Goal: Task Accomplishment & Management: Manage account settings

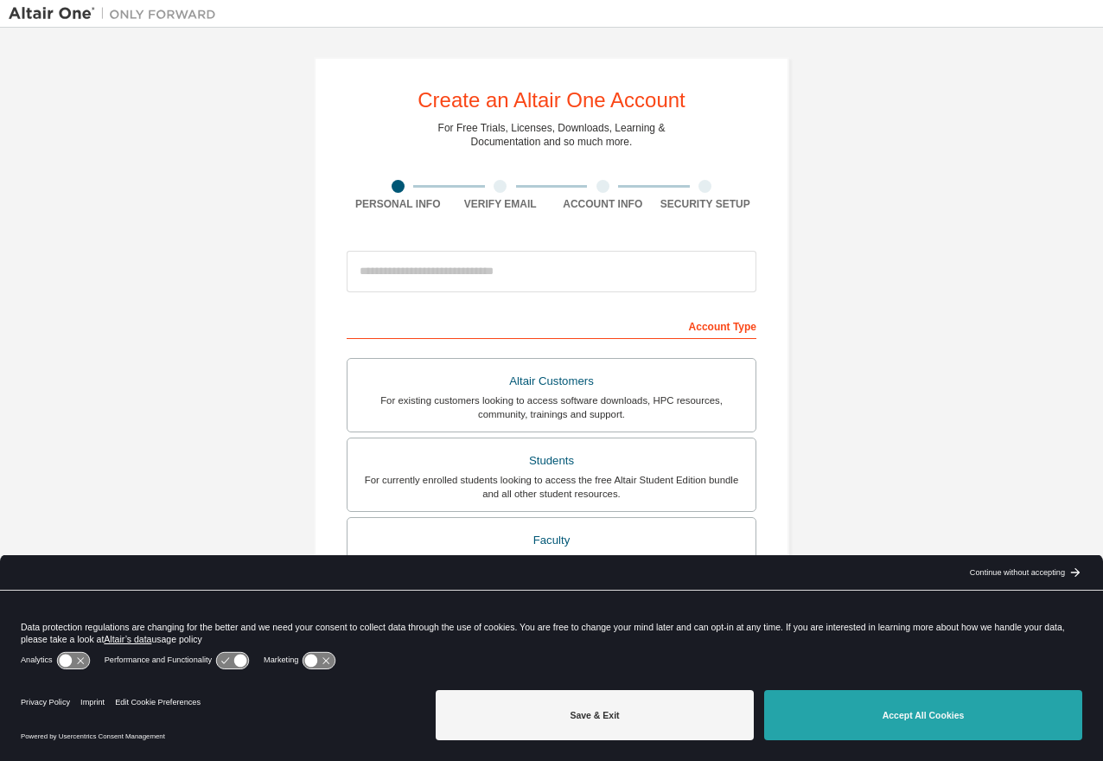
click at [926, 709] on button "Accept All Cookies" at bounding box center [923, 715] width 318 height 50
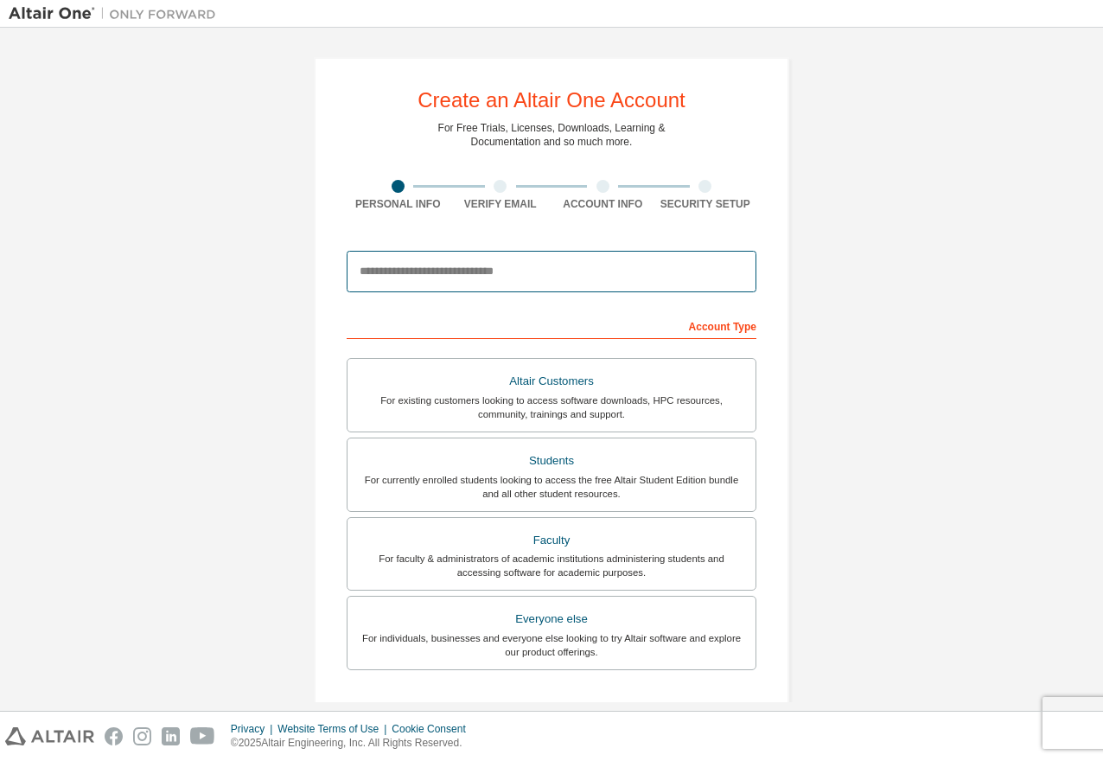
click at [582, 274] on input "email" at bounding box center [552, 271] width 410 height 41
click at [503, 270] on input "email" at bounding box center [552, 271] width 410 height 41
paste input "**********"
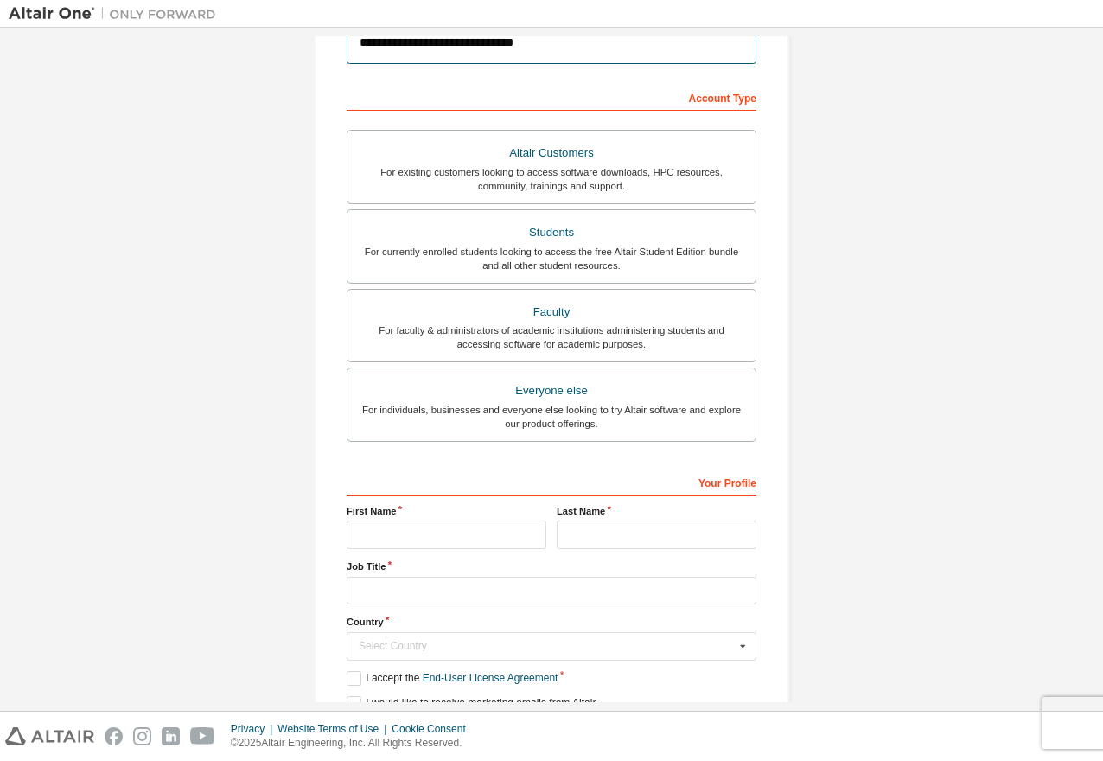
scroll to position [259, 0]
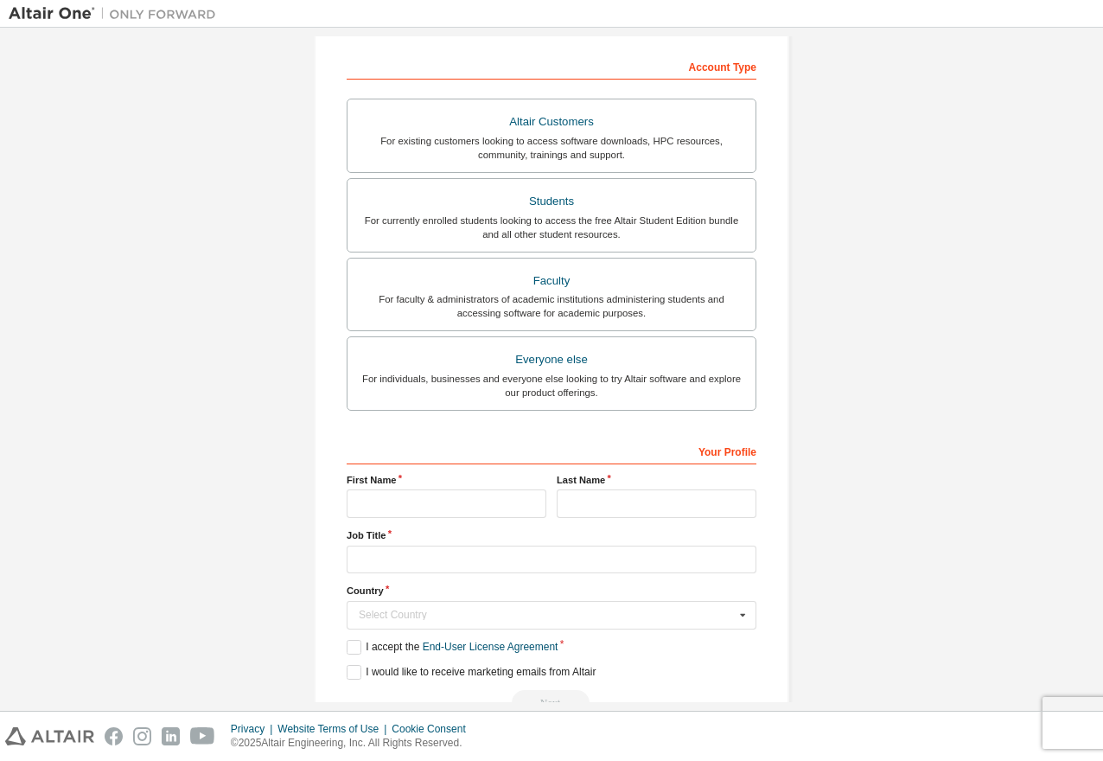
type input "**********"
click at [465, 512] on input "text" at bounding box center [447, 503] width 200 height 29
type input "**********"
type input "********"
click at [398, 557] on input "text" at bounding box center [552, 559] width 410 height 29
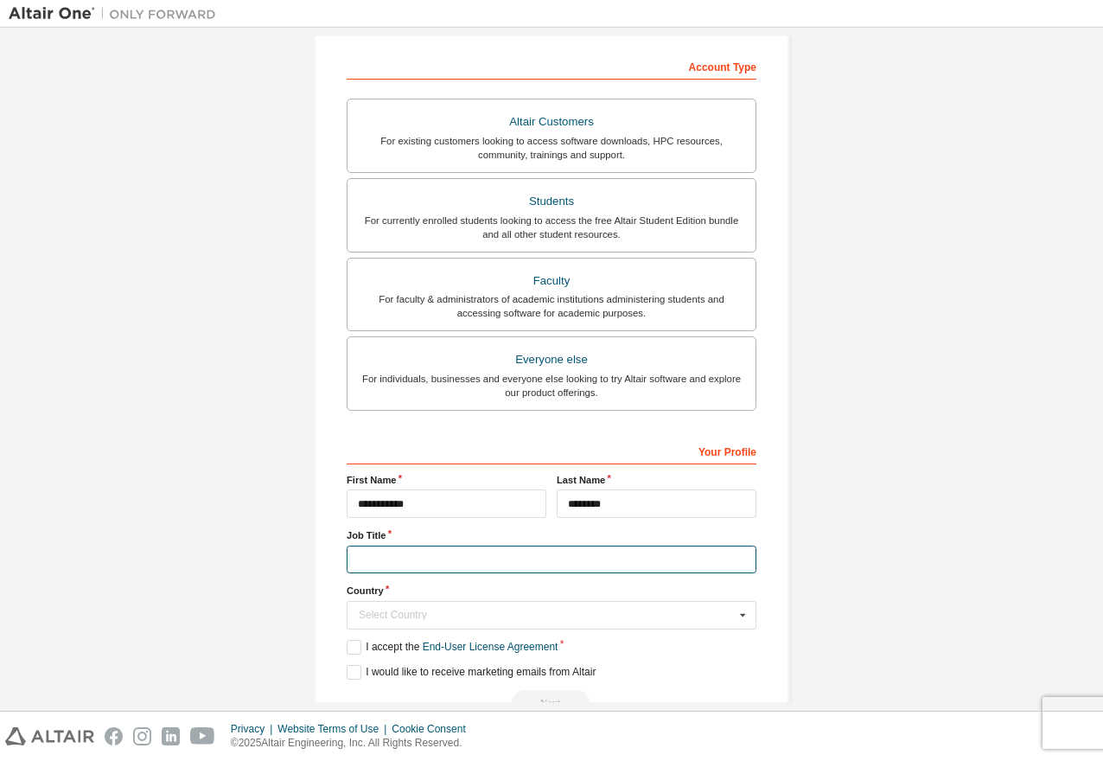
paste input "**********"
type input "**********"
click at [401, 614] on div "Select Country" at bounding box center [547, 614] width 376 height 10
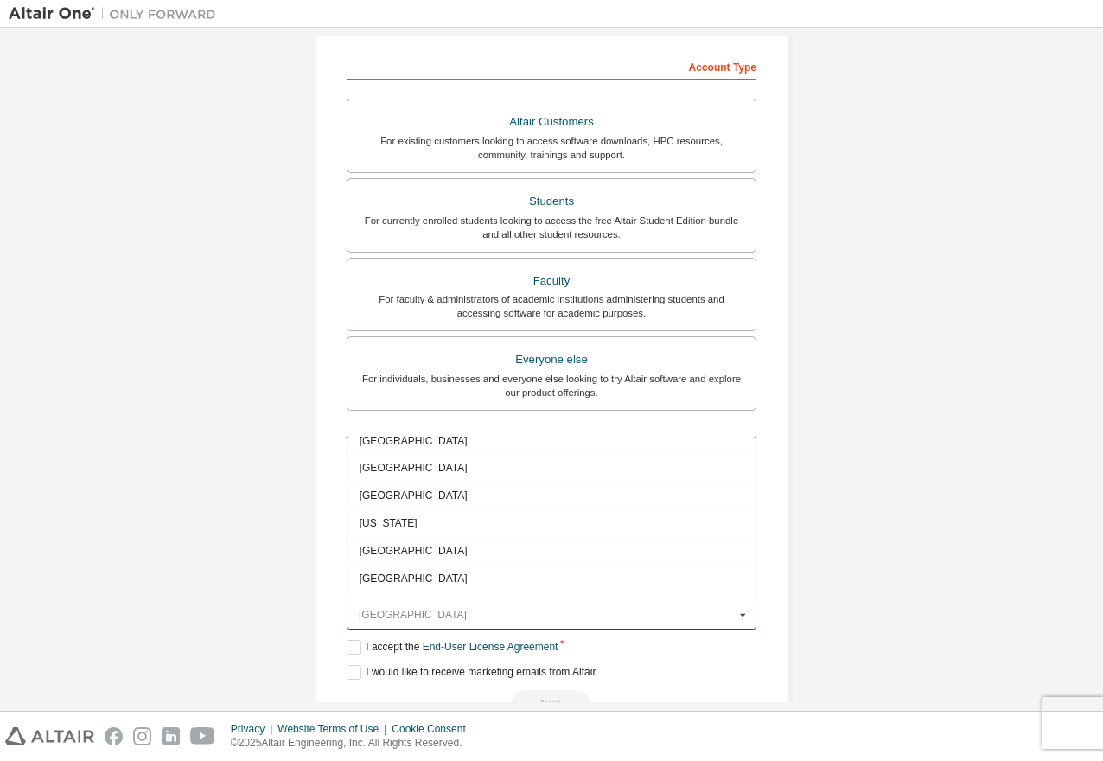
scroll to position [2103, 0]
click at [429, 540] on div "Germany" at bounding box center [551, 549] width 408 height 28
type input "***"
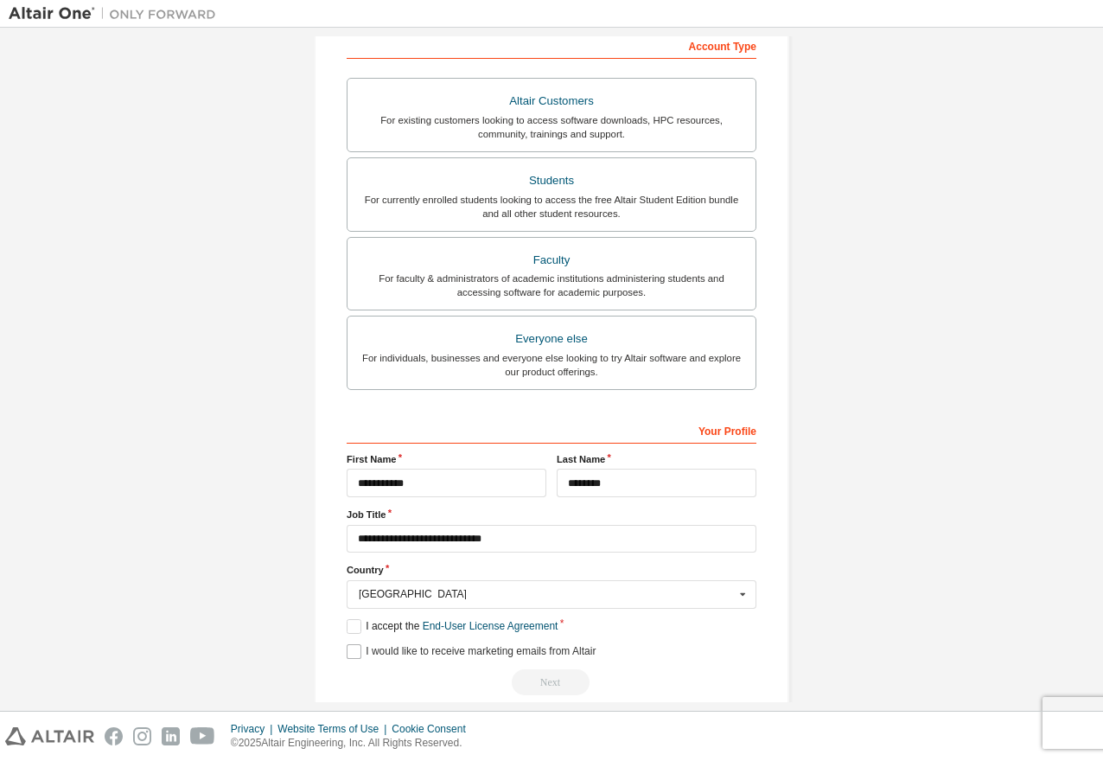
scroll to position [306, 0]
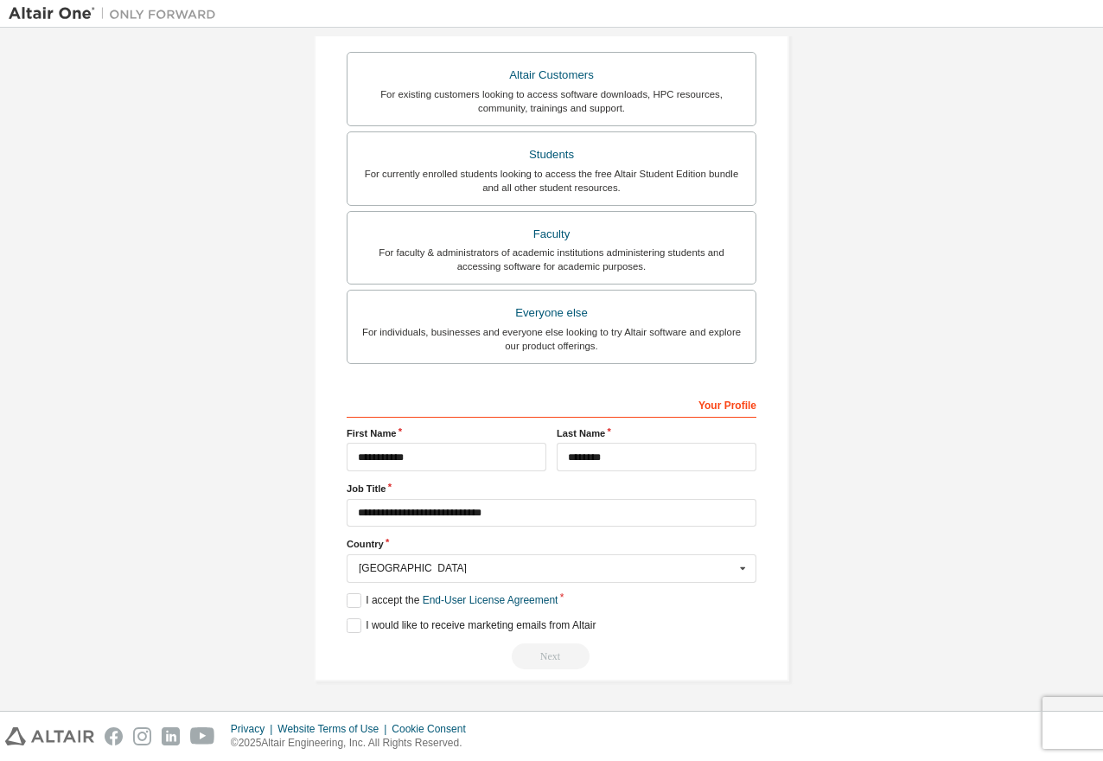
click at [351, 608] on div "**********" at bounding box center [552, 529] width 410 height 279
click at [350, 602] on label "I accept the End-User License Agreement" at bounding box center [452, 600] width 211 height 15
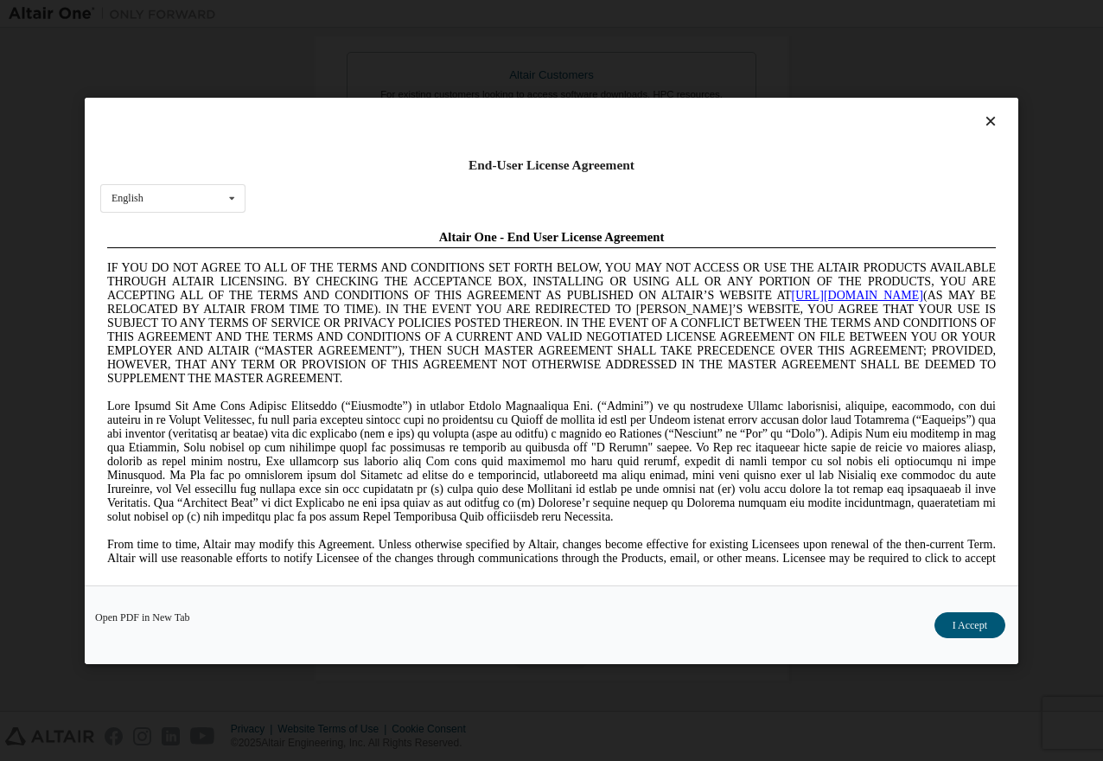
scroll to position [0, 0]
click at [955, 632] on button "I Accept" at bounding box center [969, 624] width 71 height 26
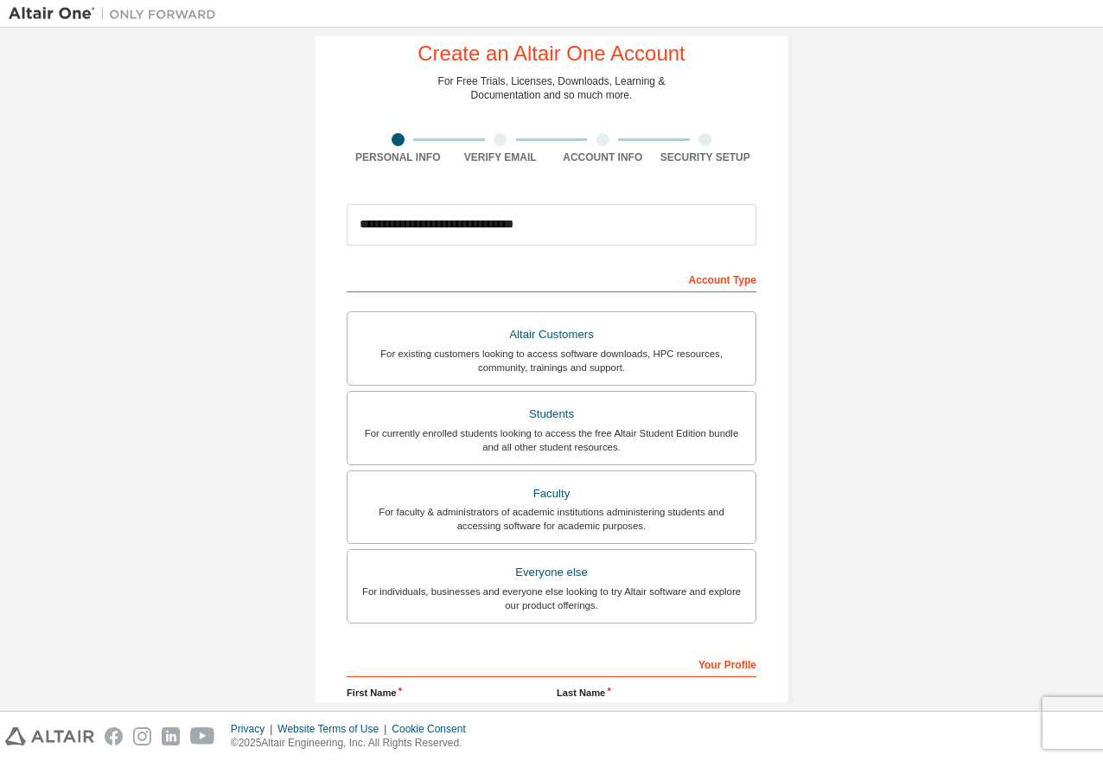
scroll to position [105, 0]
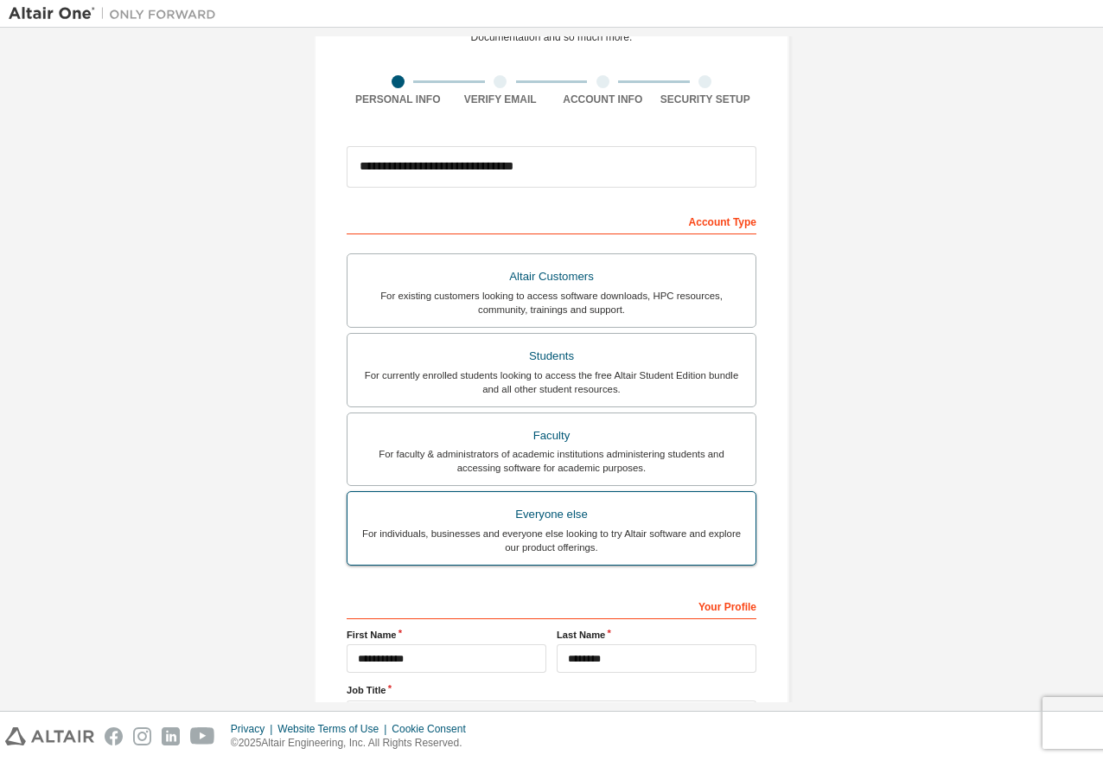
click at [624, 512] on div "Everyone else" at bounding box center [551, 514] width 387 height 24
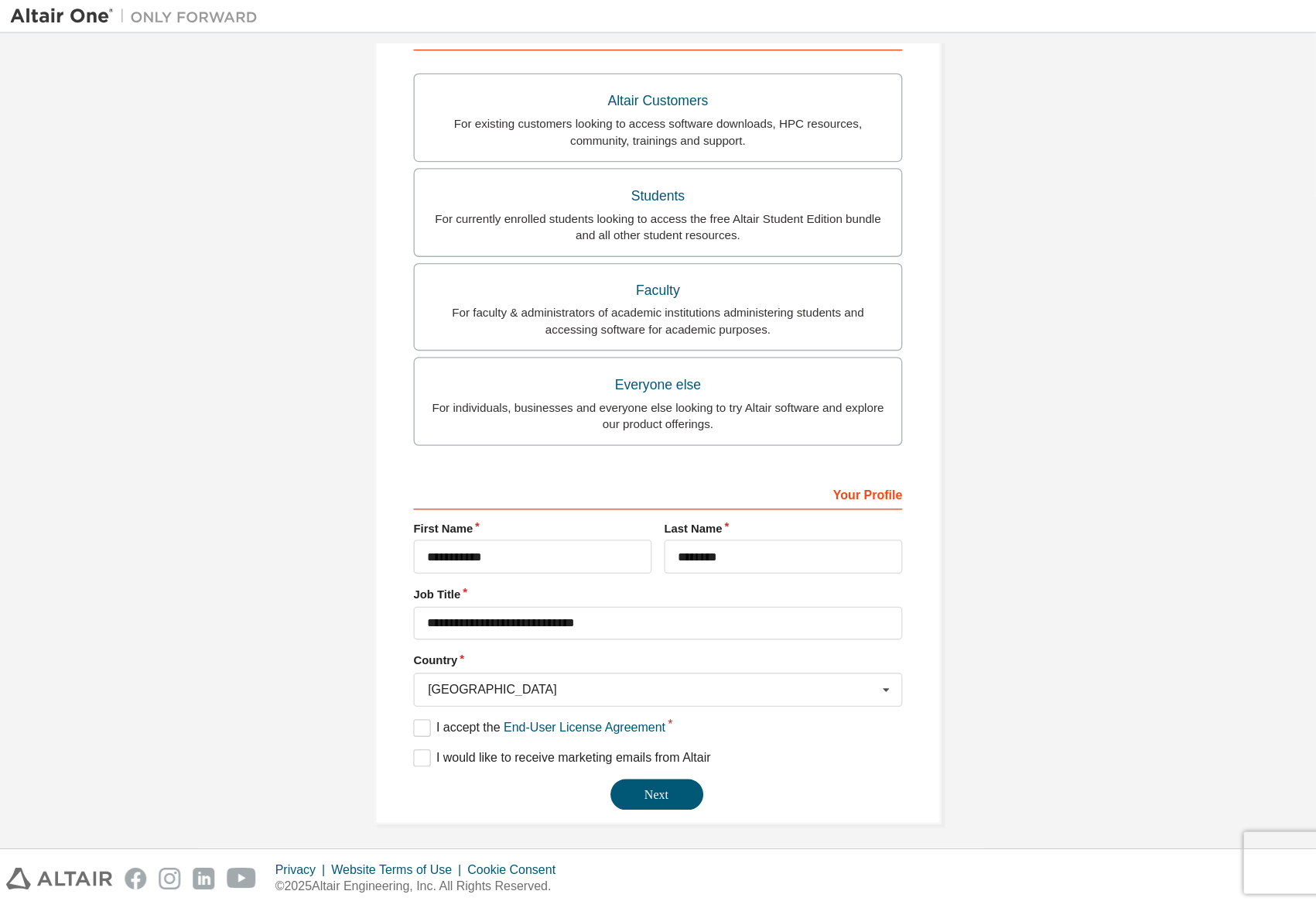
scroll to position [274, 0]
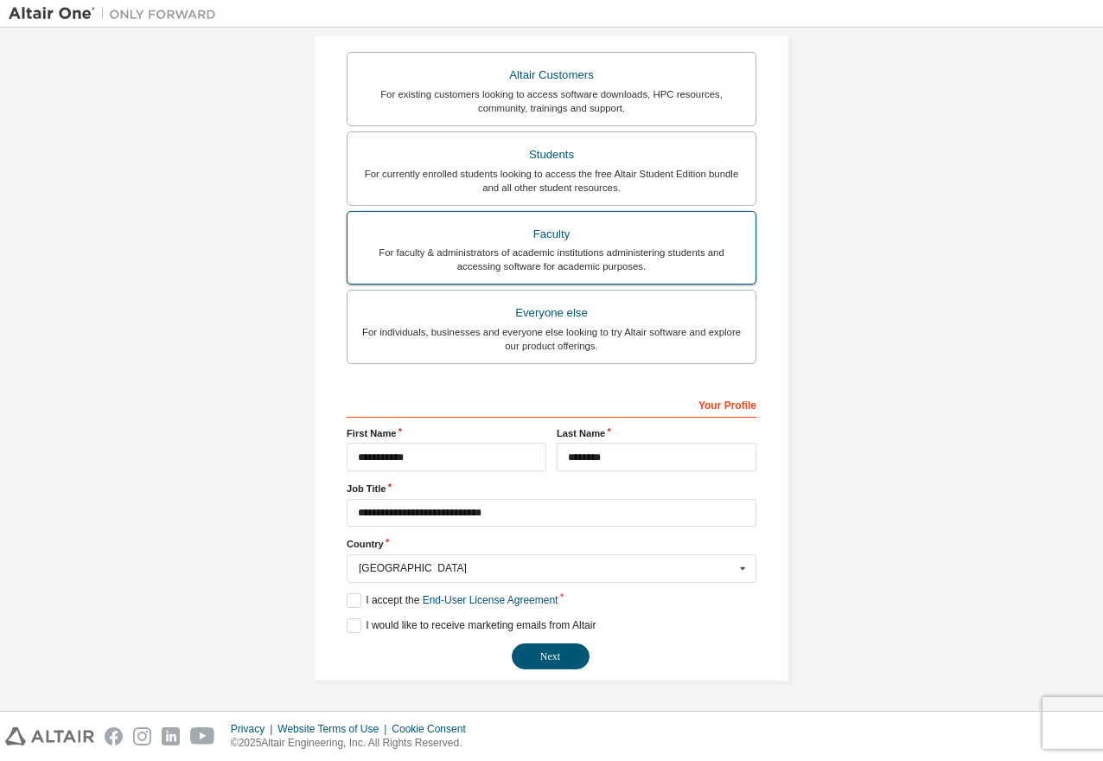
click at [659, 239] on div "Faculty" at bounding box center [551, 234] width 387 height 24
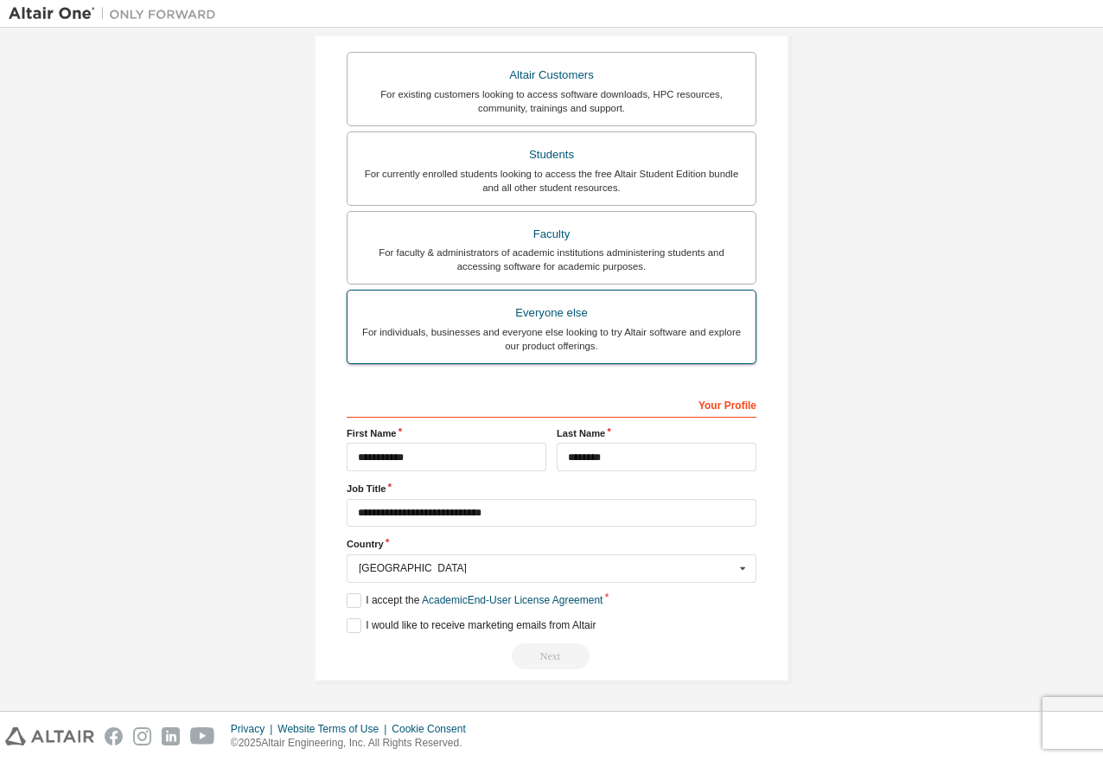
click at [635, 316] on div "Everyone else" at bounding box center [551, 313] width 387 height 24
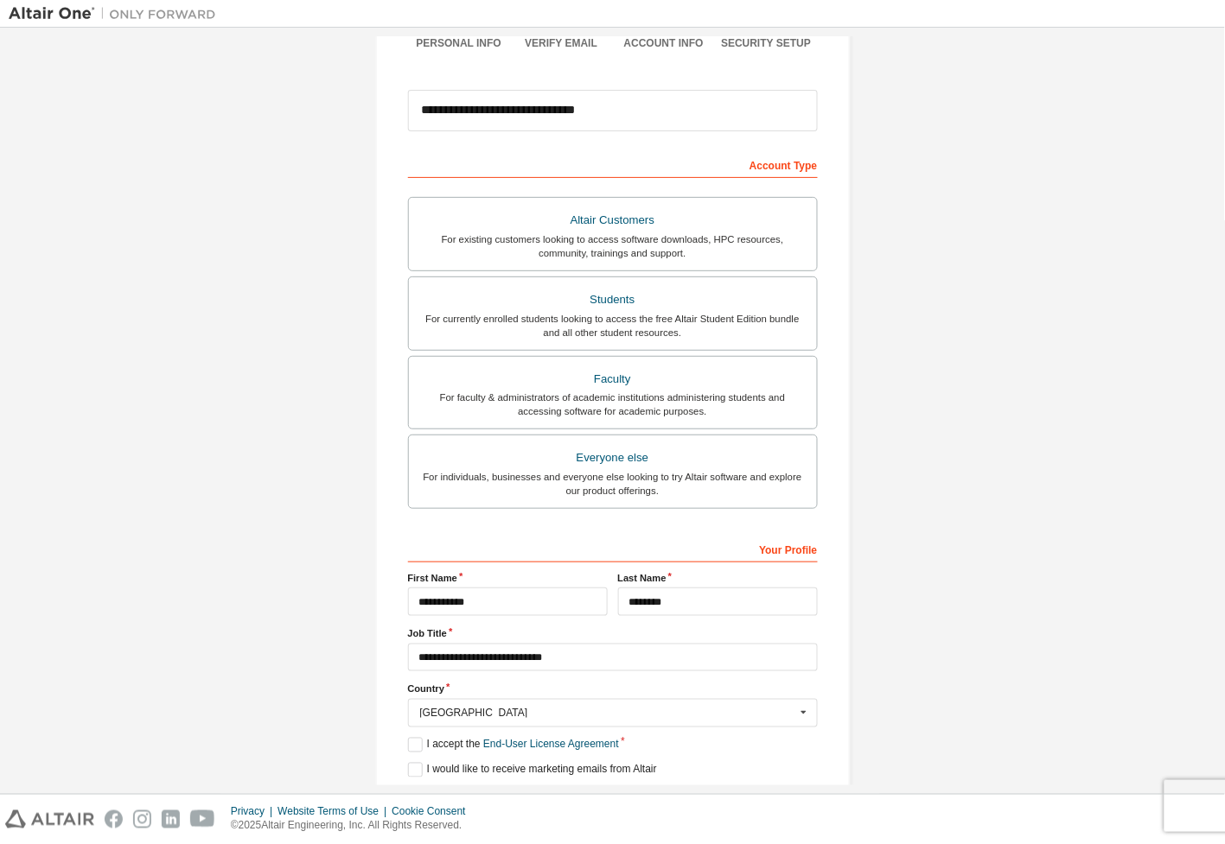
scroll to position [221, 0]
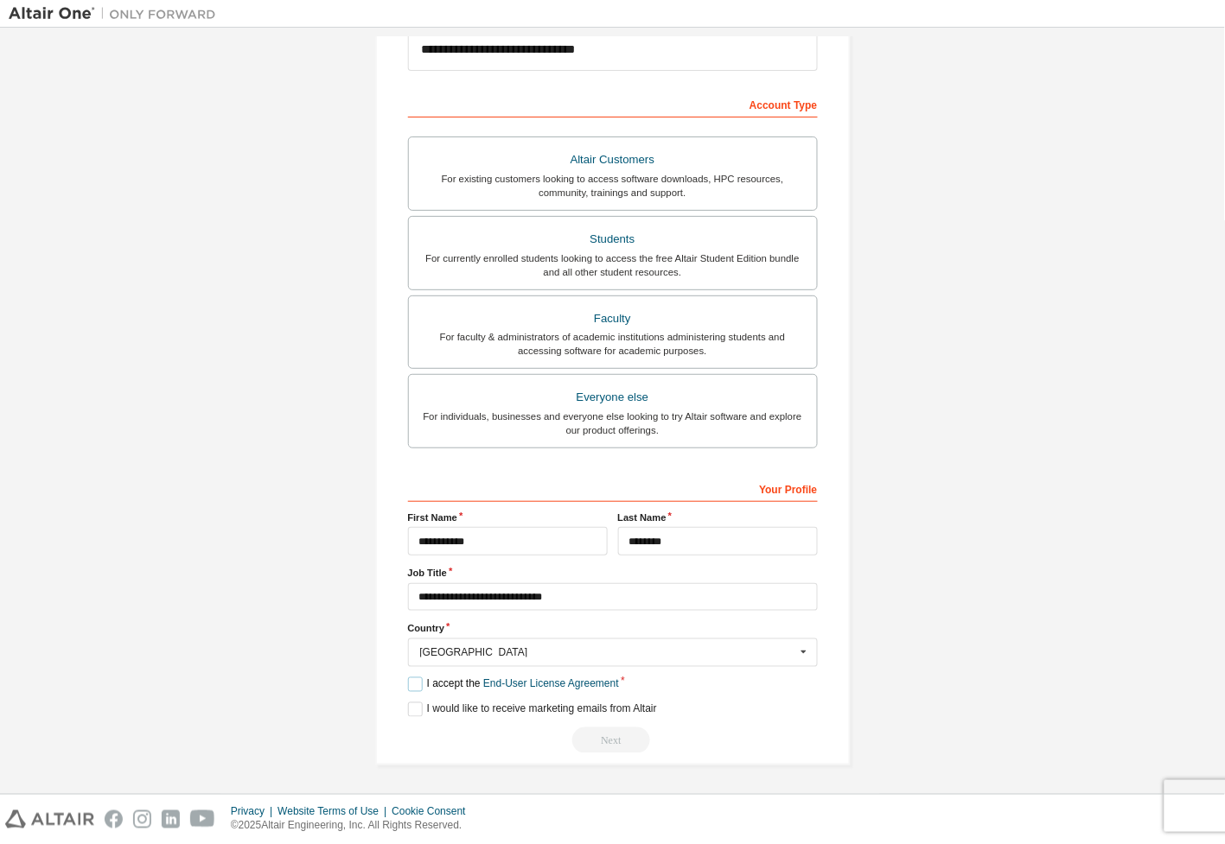
click at [468, 683] on label "I accept the End-User License Agreement" at bounding box center [513, 685] width 211 height 15
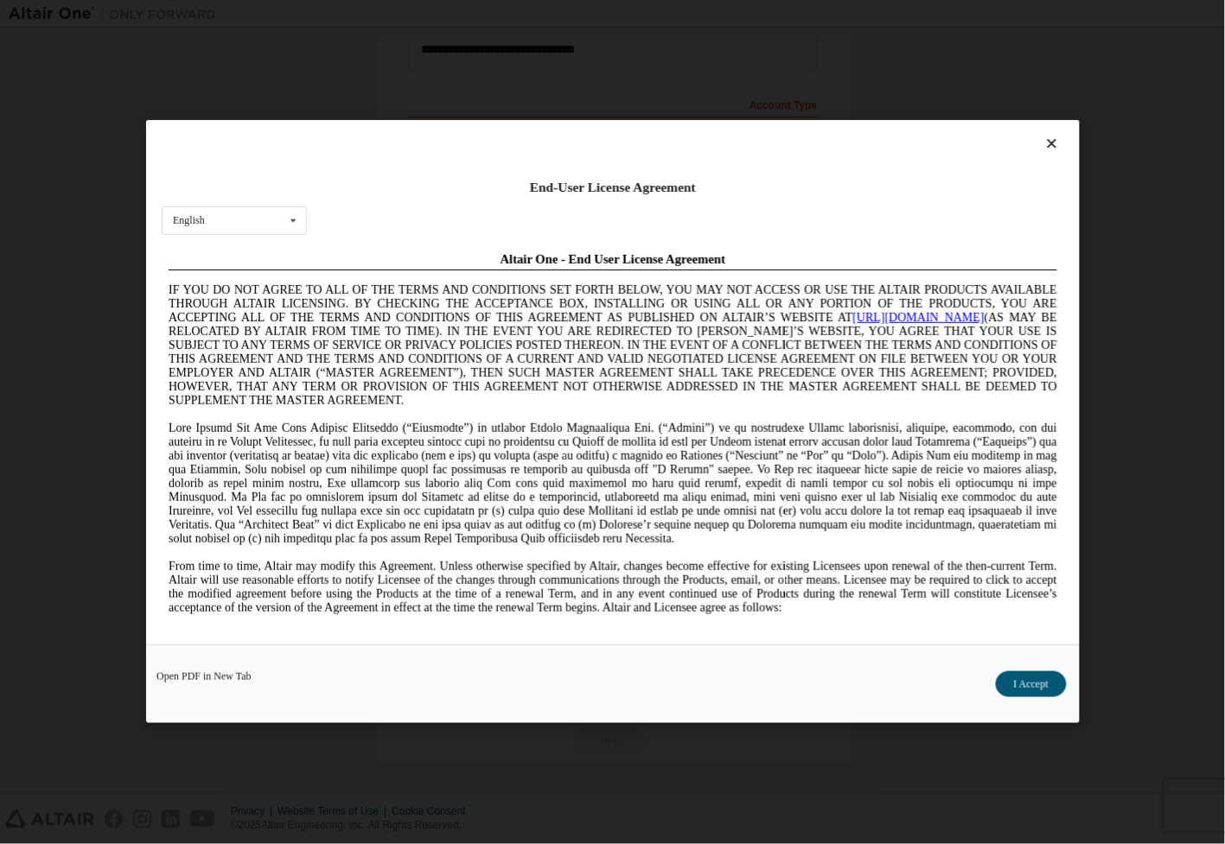
scroll to position [0, 0]
click at [1022, 679] on button "I Accept" at bounding box center [1030, 685] width 71 height 26
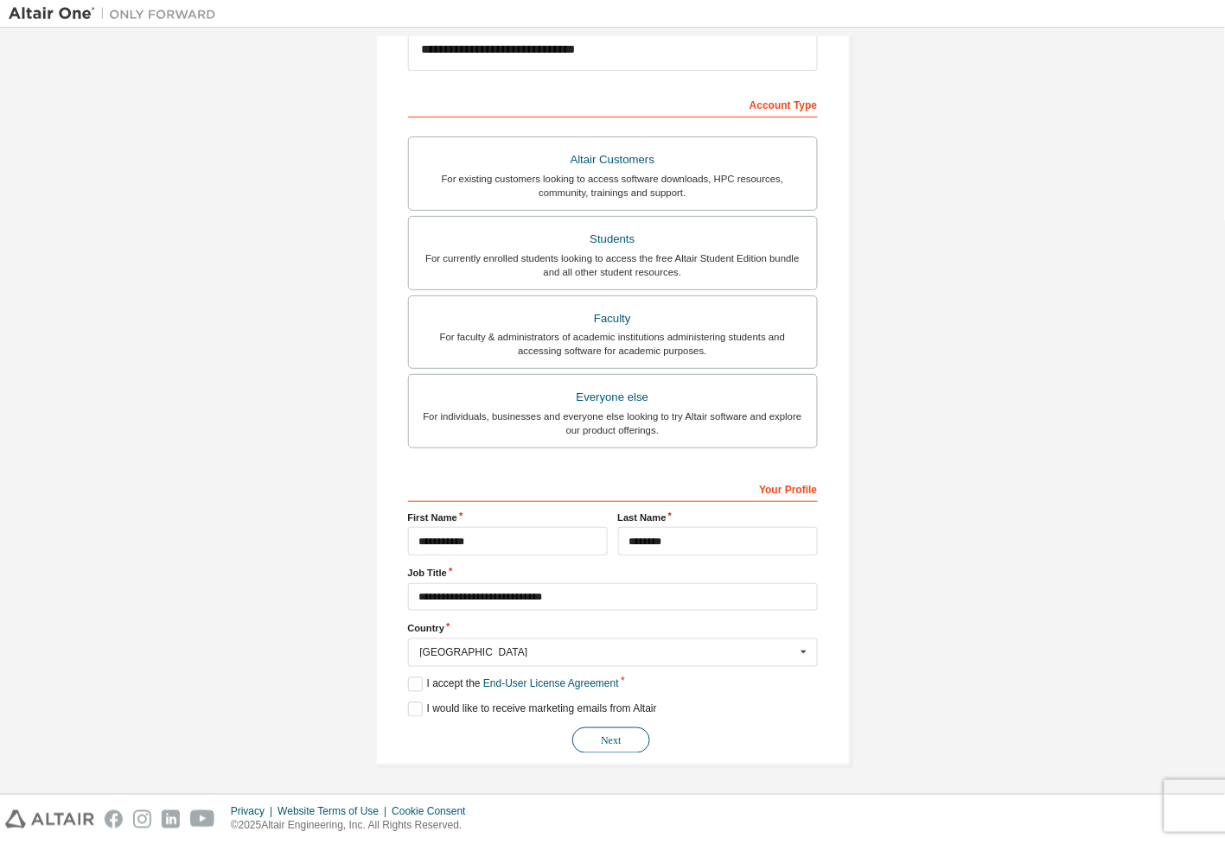
click at [589, 742] on button "Next" at bounding box center [611, 741] width 78 height 26
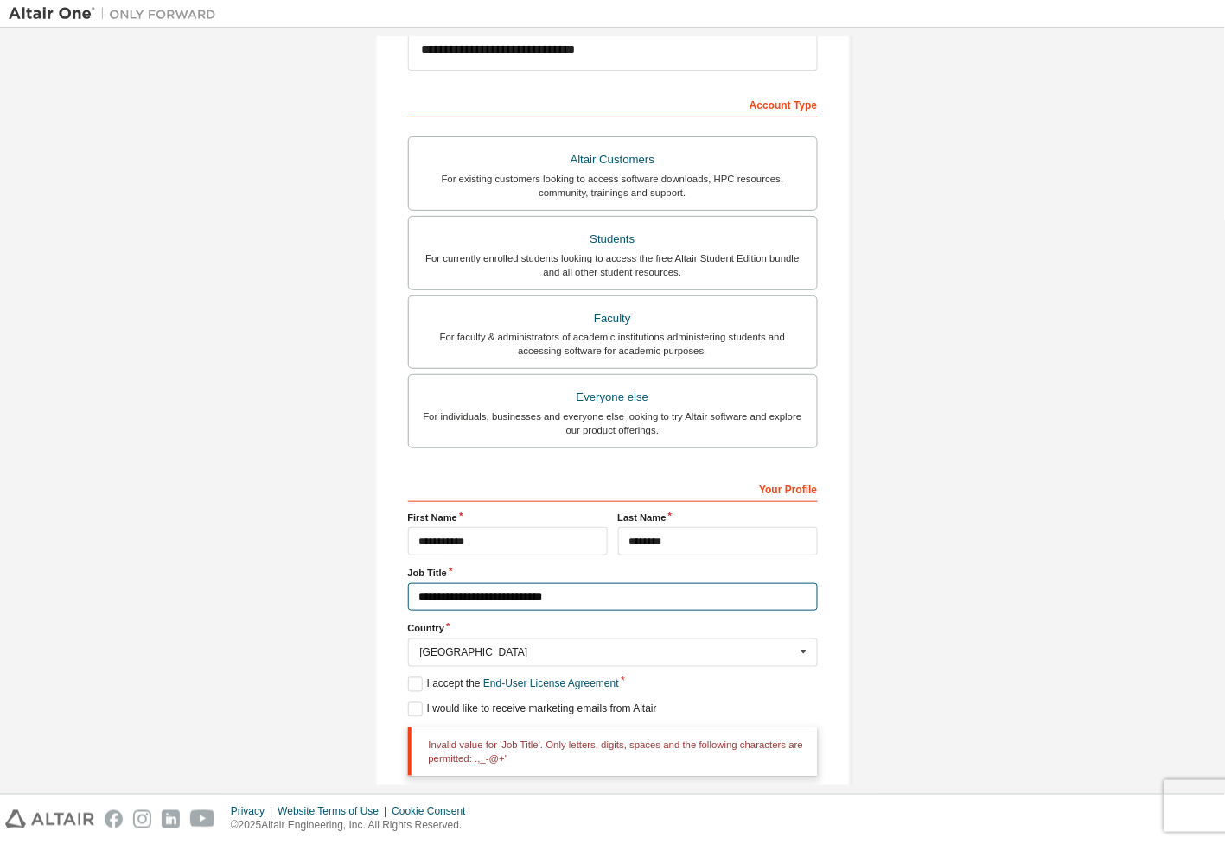
click at [567, 595] on input "**********" at bounding box center [613, 597] width 410 height 29
type input "**********"
click at [879, 653] on div "**********" at bounding box center [612, 330] width 1207 height 1030
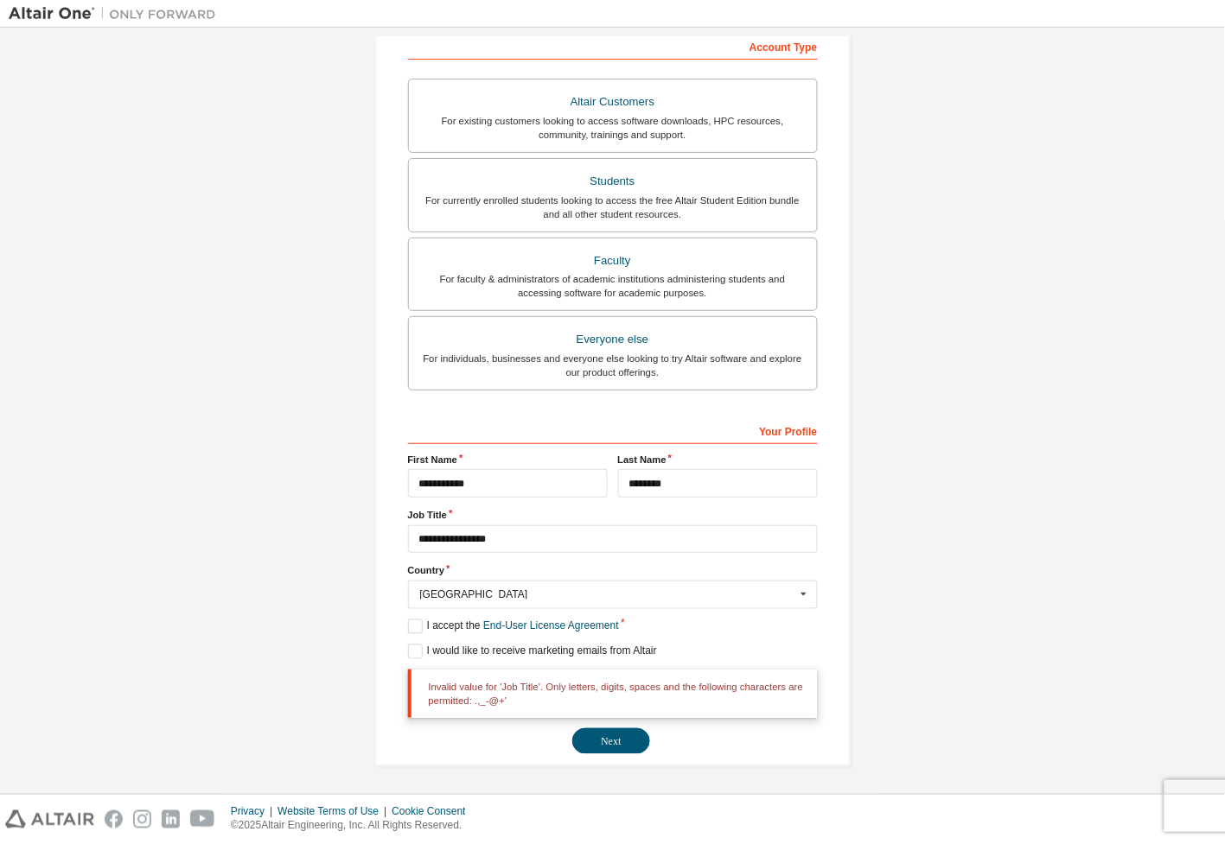
scroll to position [280, 0]
click at [609, 742] on button "Next" at bounding box center [611, 741] width 78 height 26
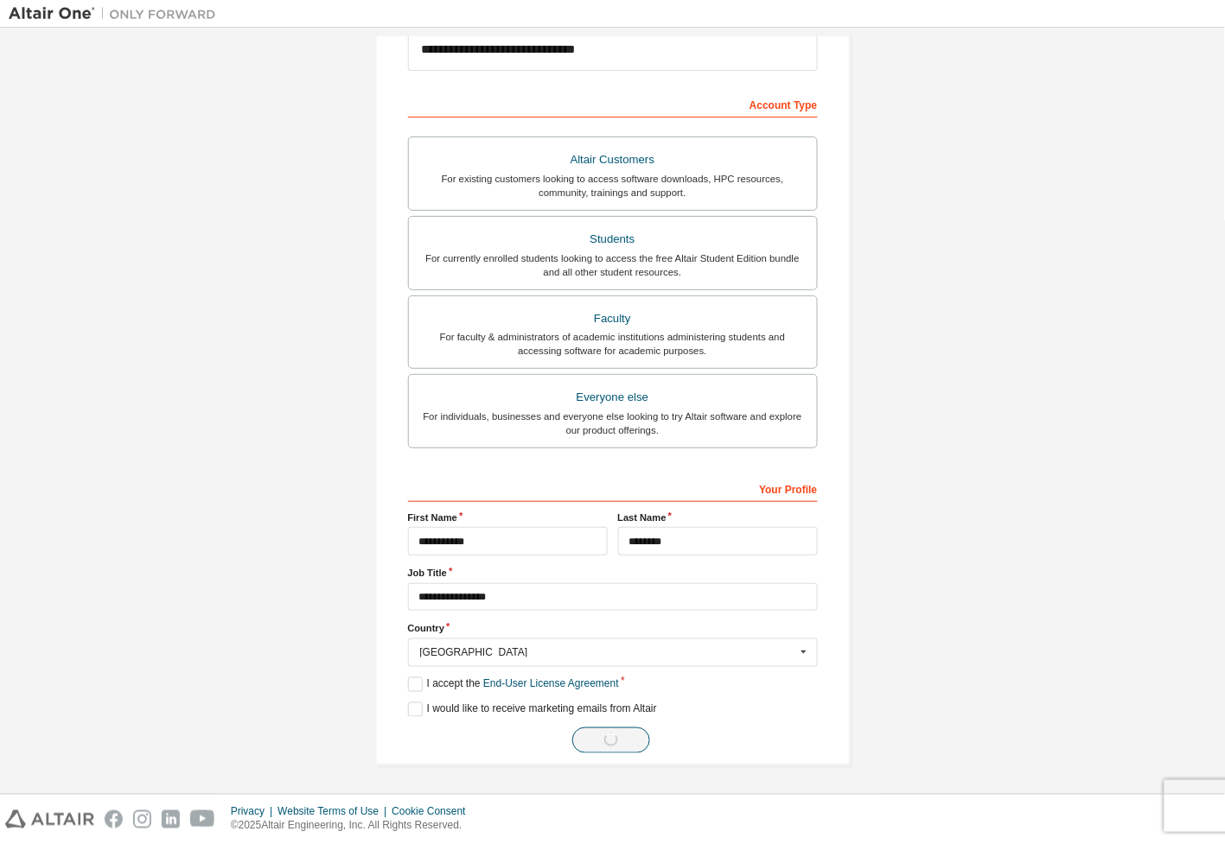
scroll to position [0, 0]
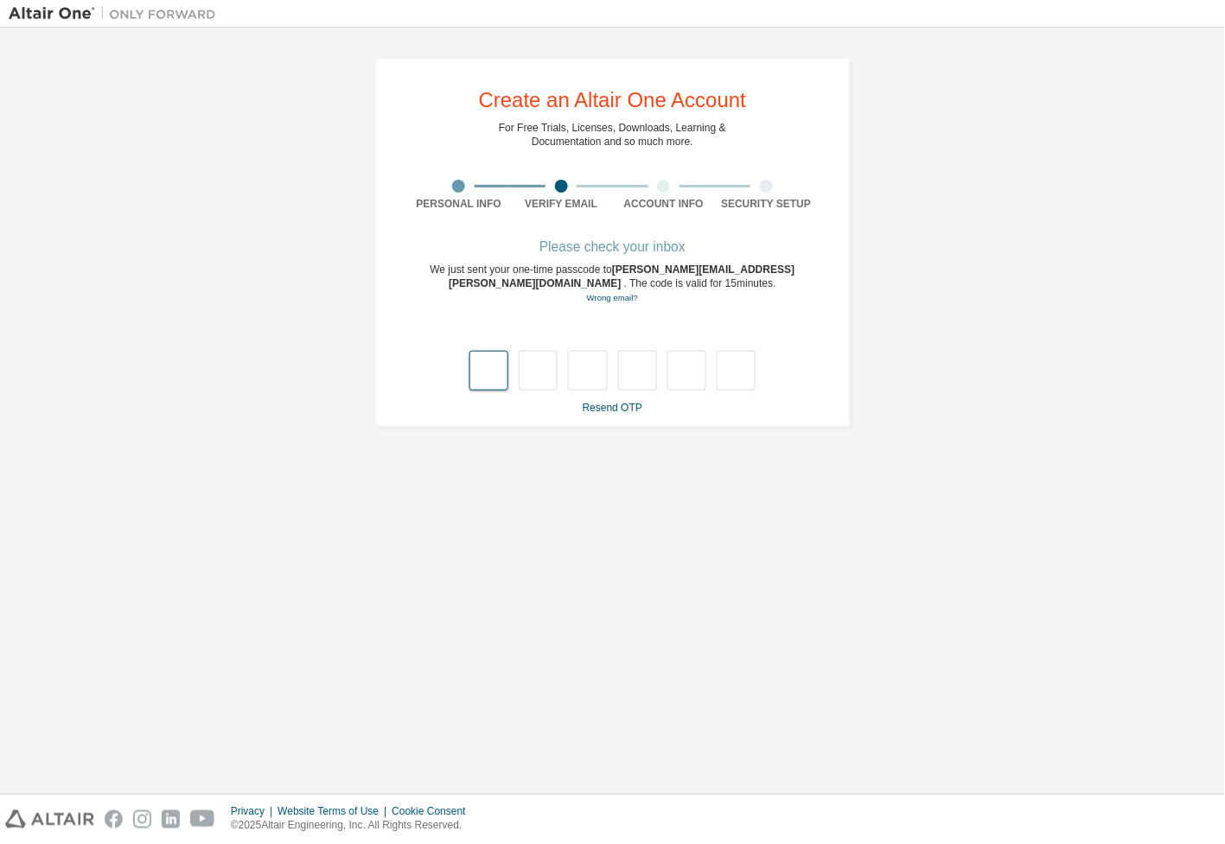
click at [481, 372] on input "text" at bounding box center [488, 371] width 39 height 40
type input "*"
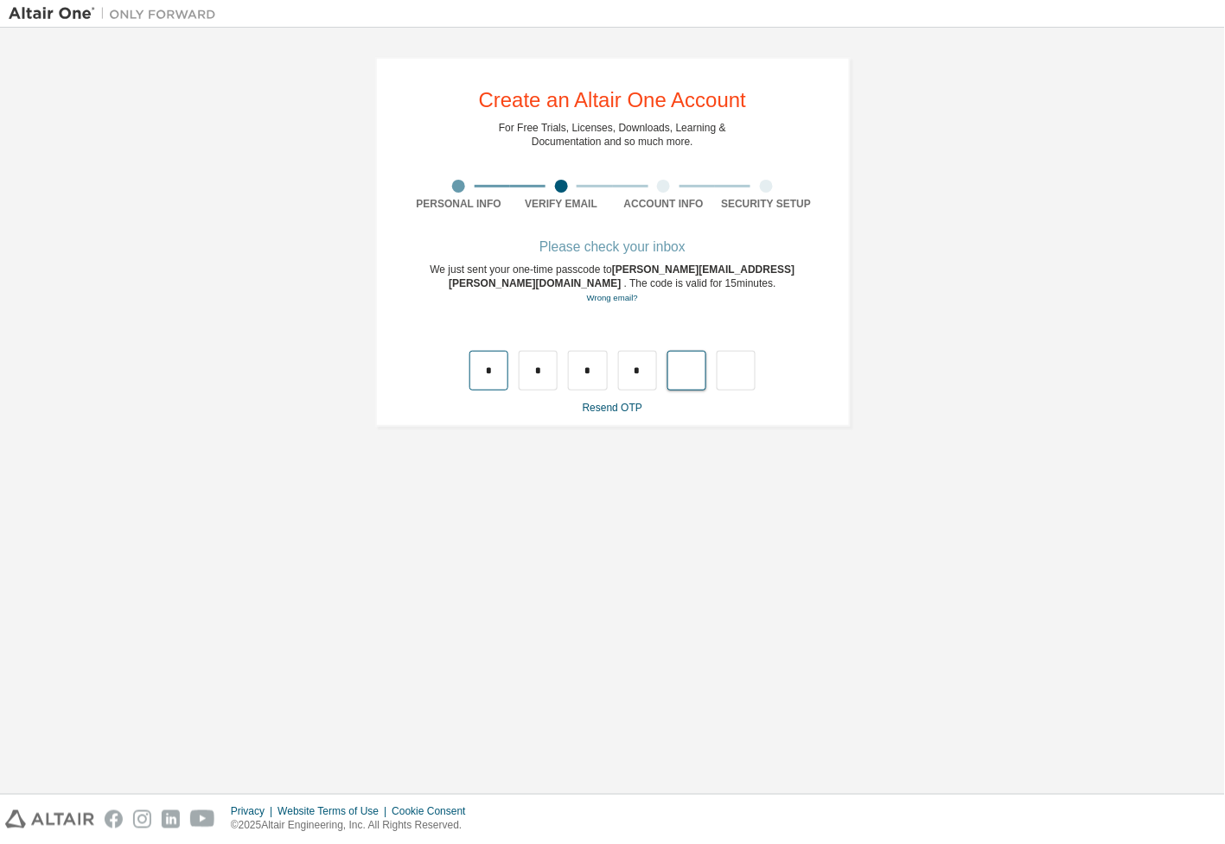
type input "*"
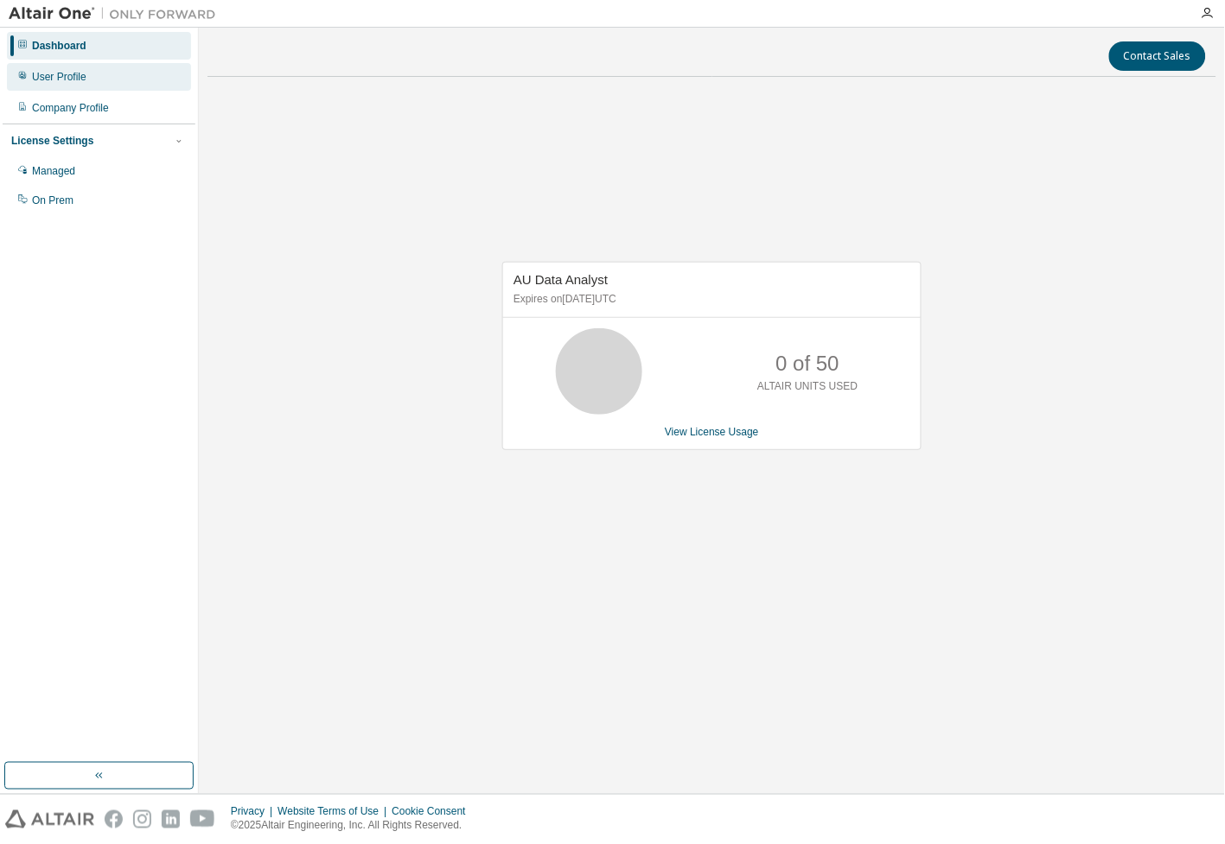
click at [69, 83] on div "User Profile" at bounding box center [59, 77] width 54 height 14
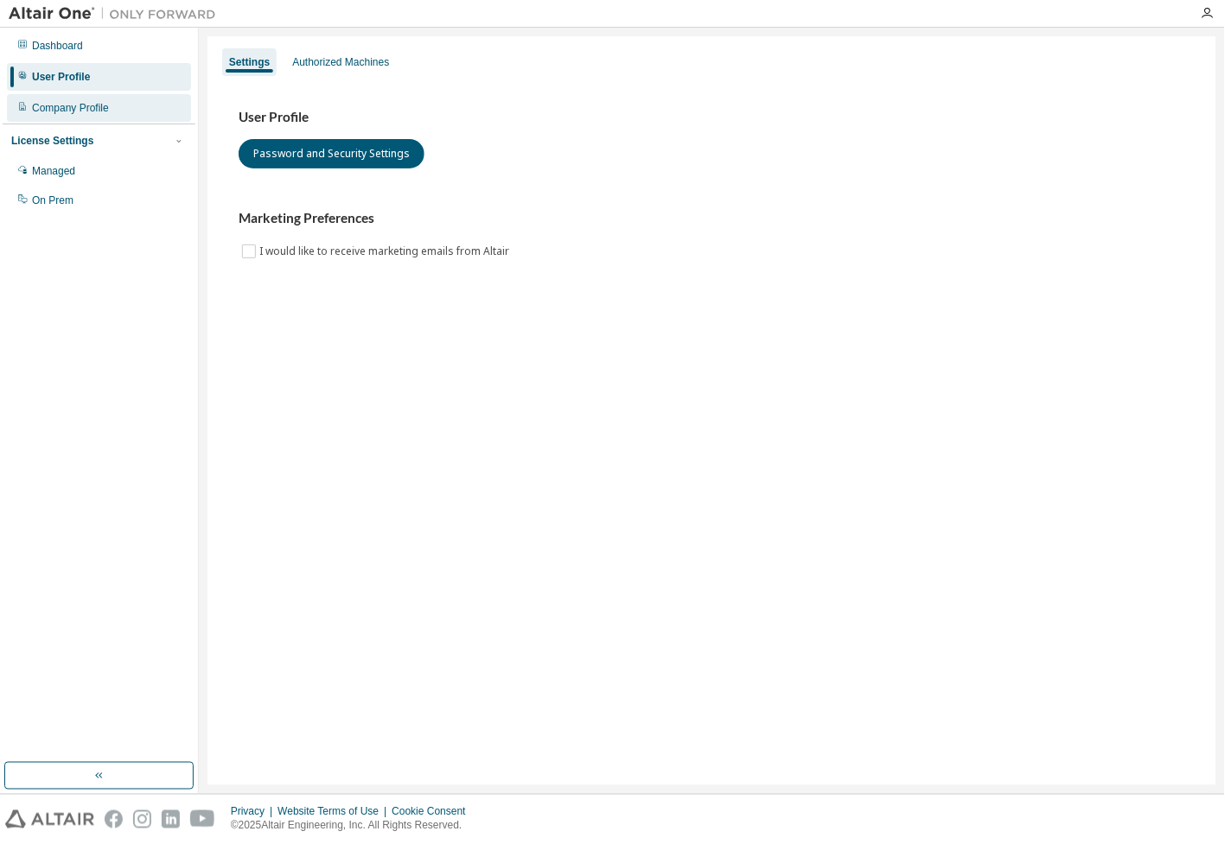
click at [93, 109] on div "Company Profile" at bounding box center [70, 108] width 77 height 14
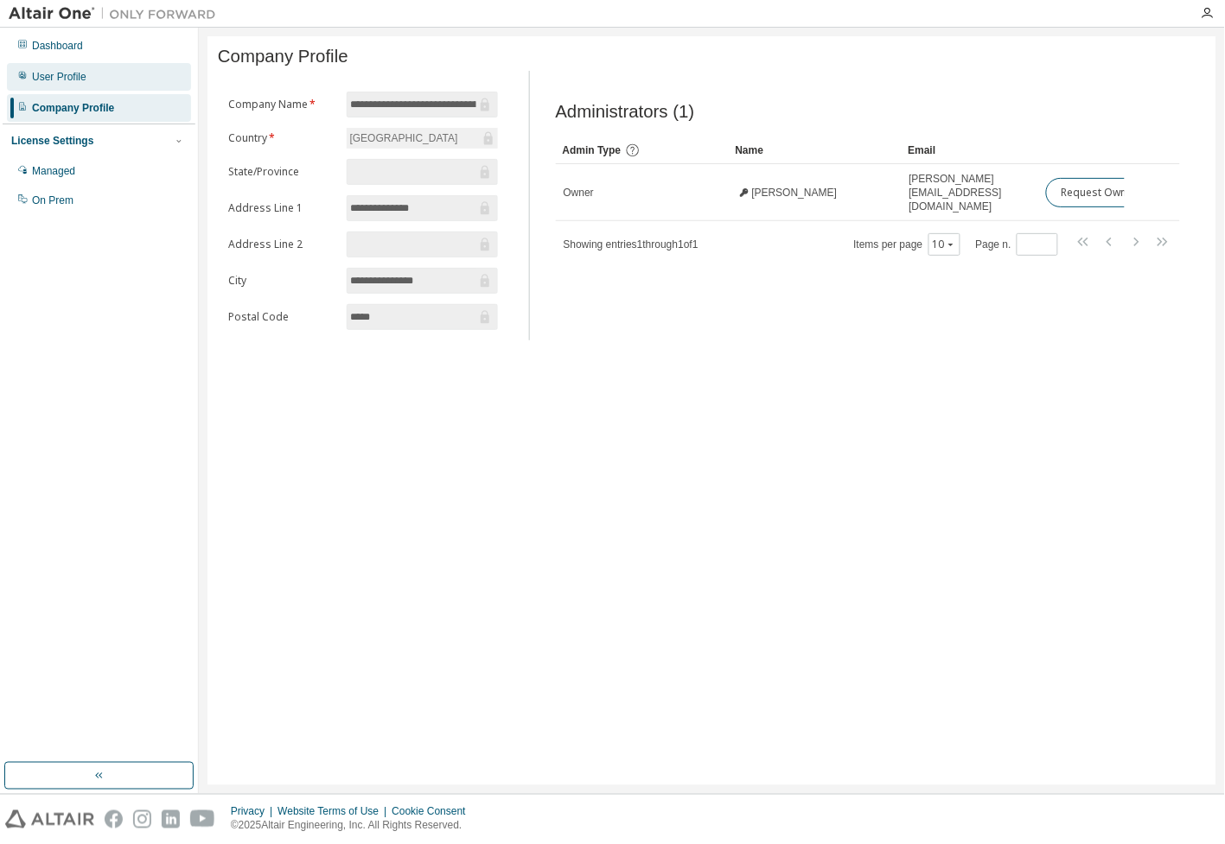
click at [76, 73] on div "User Profile" at bounding box center [59, 77] width 54 height 14
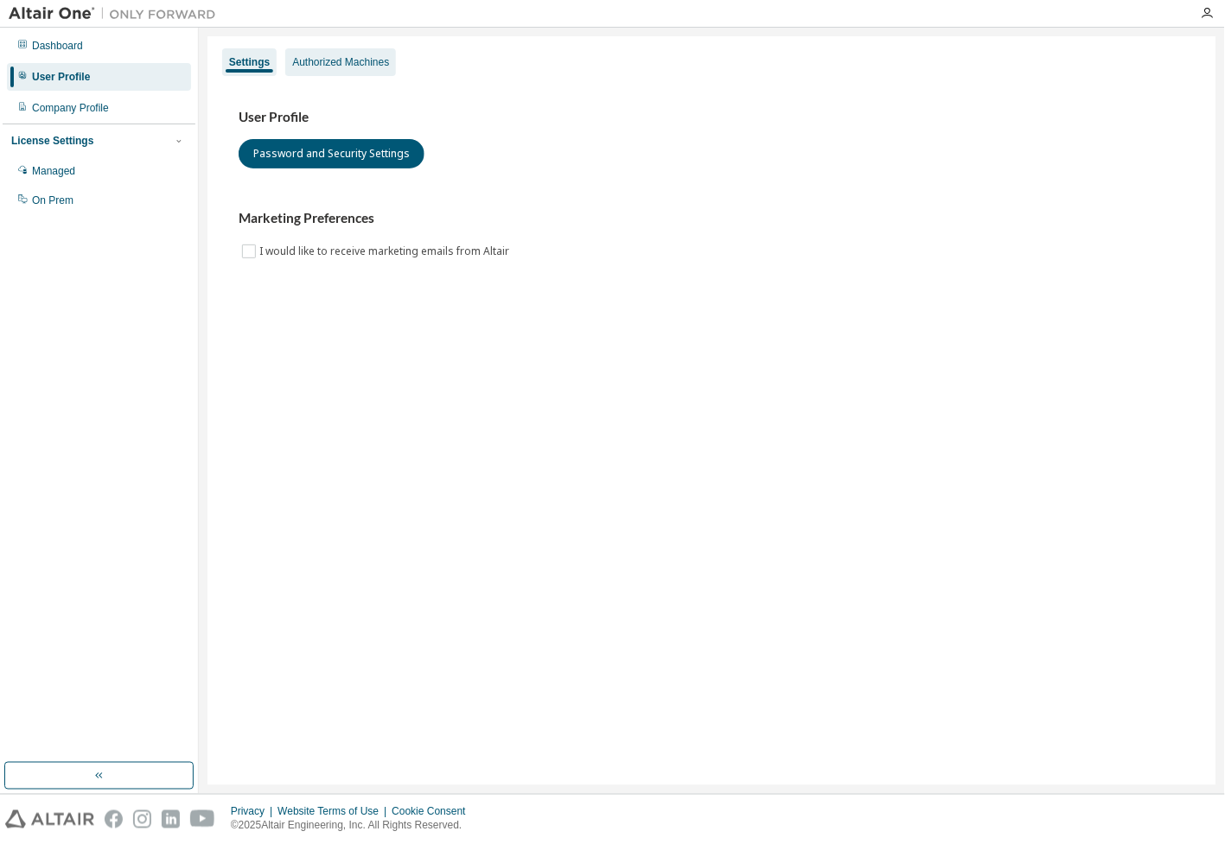
click at [338, 57] on div "Authorized Machines" at bounding box center [340, 62] width 97 height 14
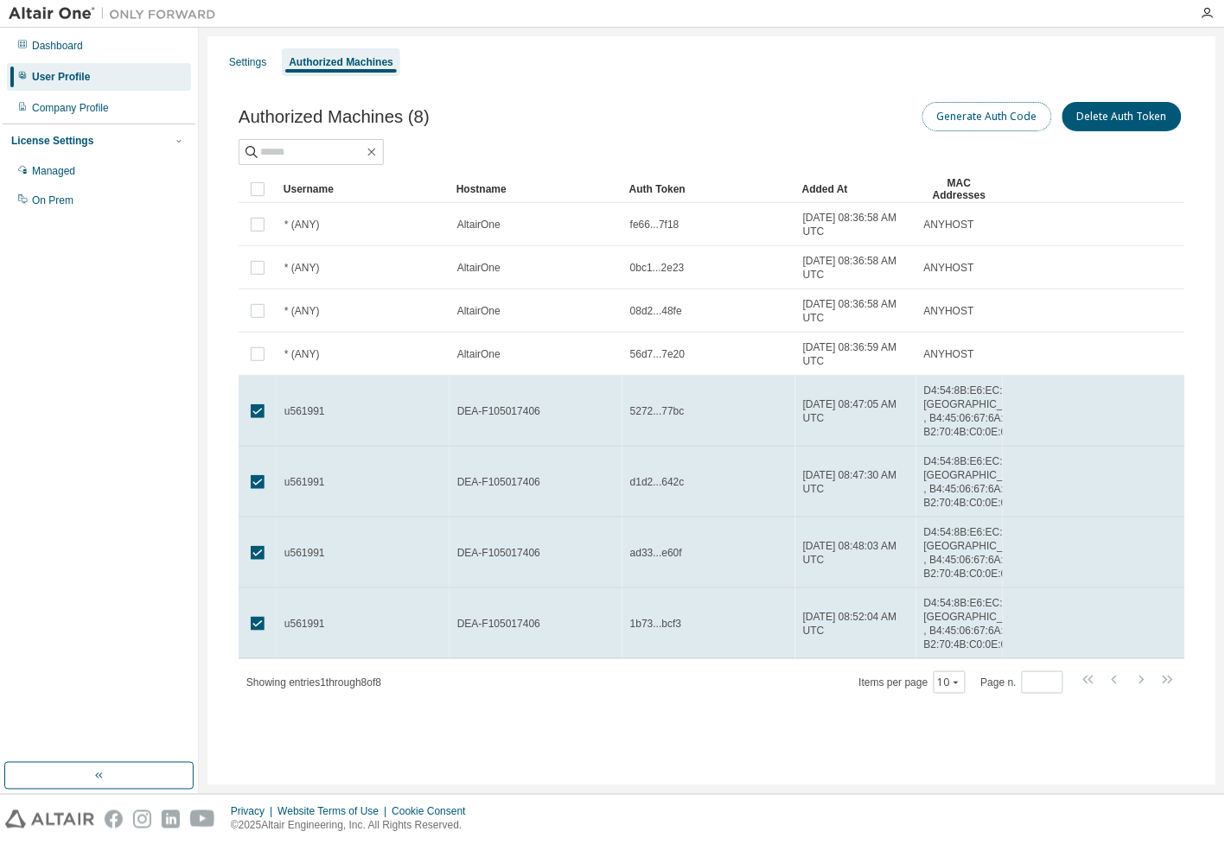
click at [948, 119] on button "Generate Auth Code" at bounding box center [987, 116] width 130 height 29
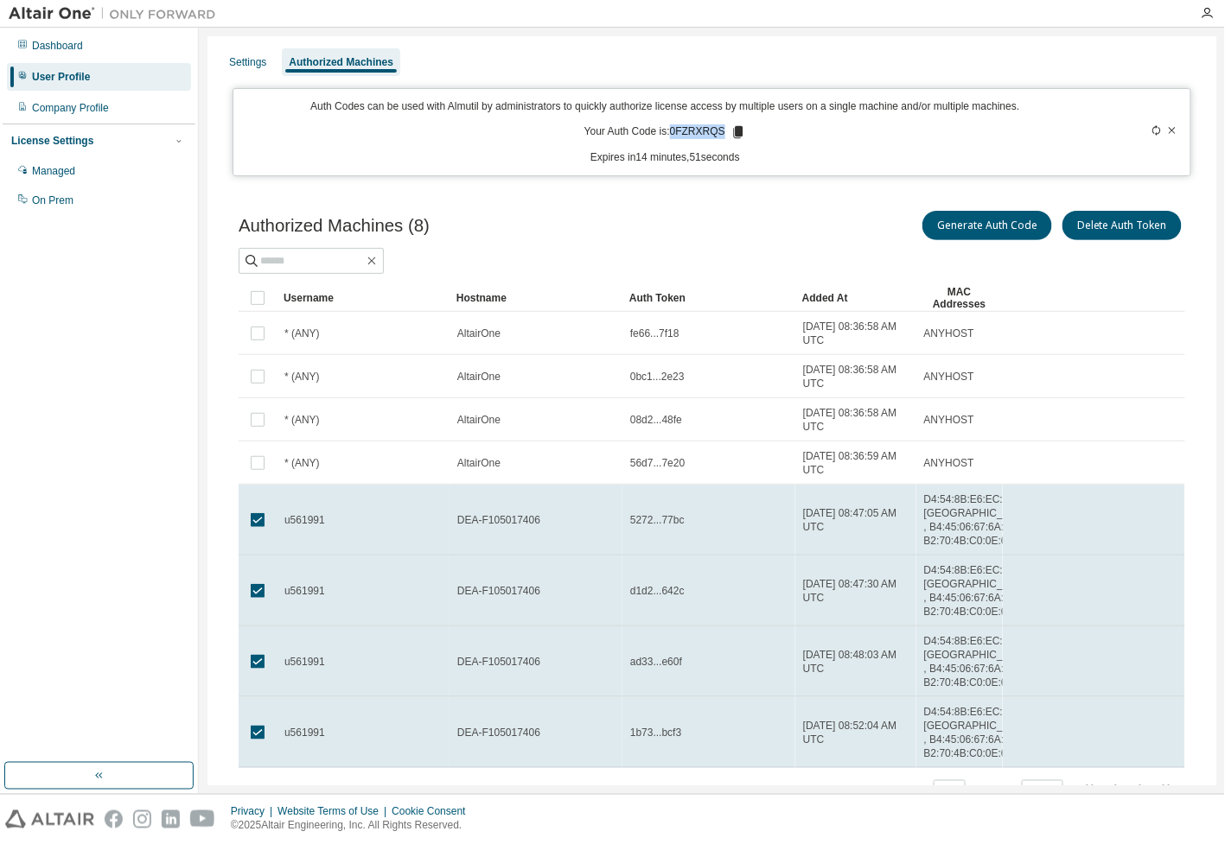
drag, startPoint x: 667, startPoint y: 130, endPoint x: 724, endPoint y: 131, distance: 57.1
click at [724, 131] on p "Your Auth Code is: 0FZRXRQS" at bounding box center [665, 132] width 162 height 16
copy p "0FZRXRQS"
click at [778, 131] on div "Auth Codes can be used with Almutil by administrators to quickly authorize lice…" at bounding box center [665, 132] width 842 height 66
click at [733, 131] on icon at bounding box center [738, 132] width 10 height 12
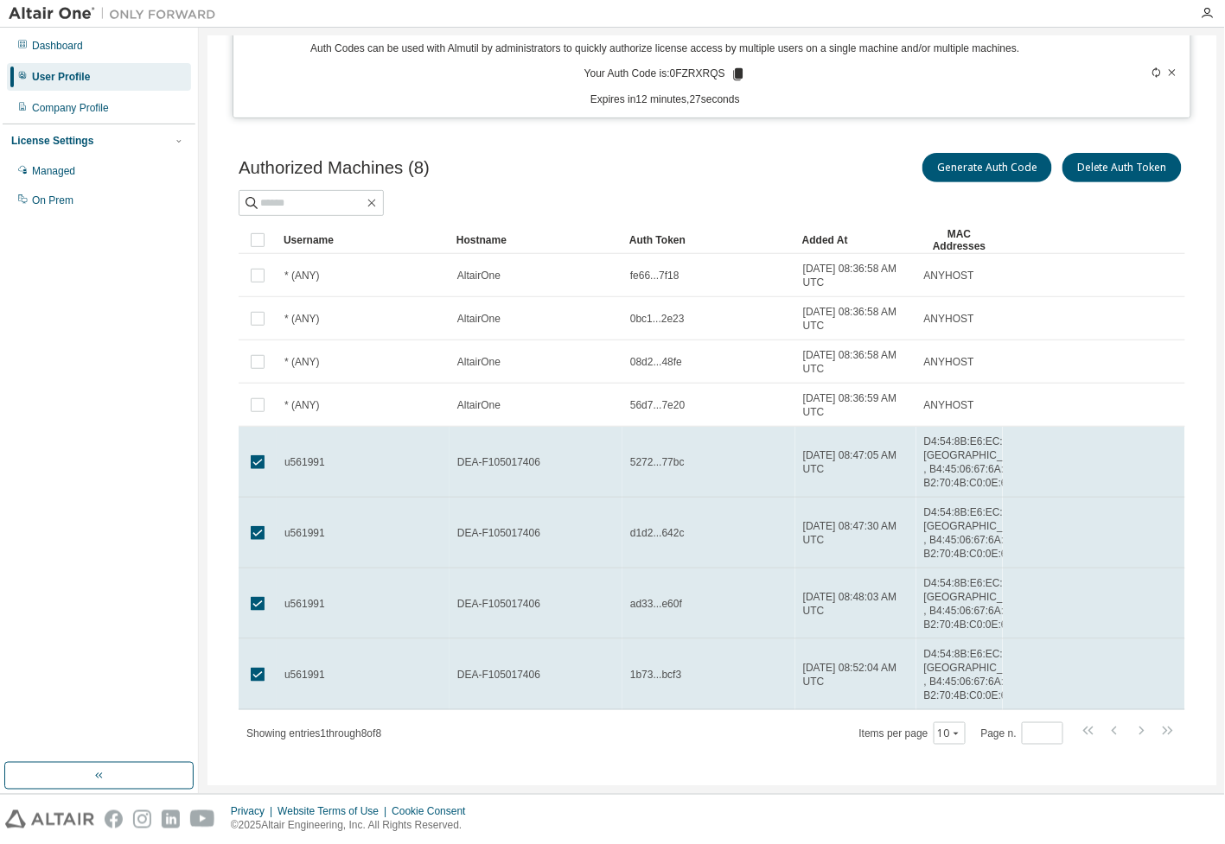
scroll to position [130, 0]
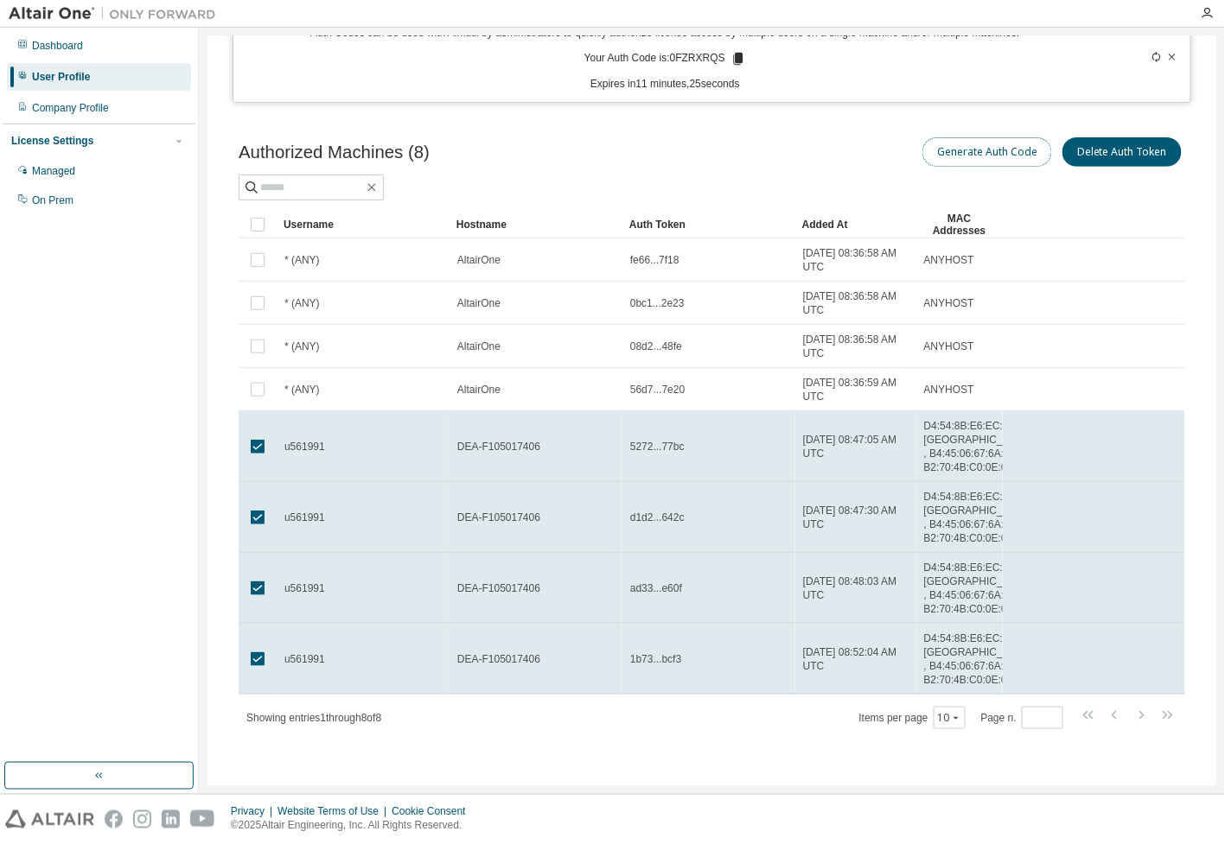
click at [963, 137] on button "Generate Auth Code" at bounding box center [987, 151] width 130 height 29
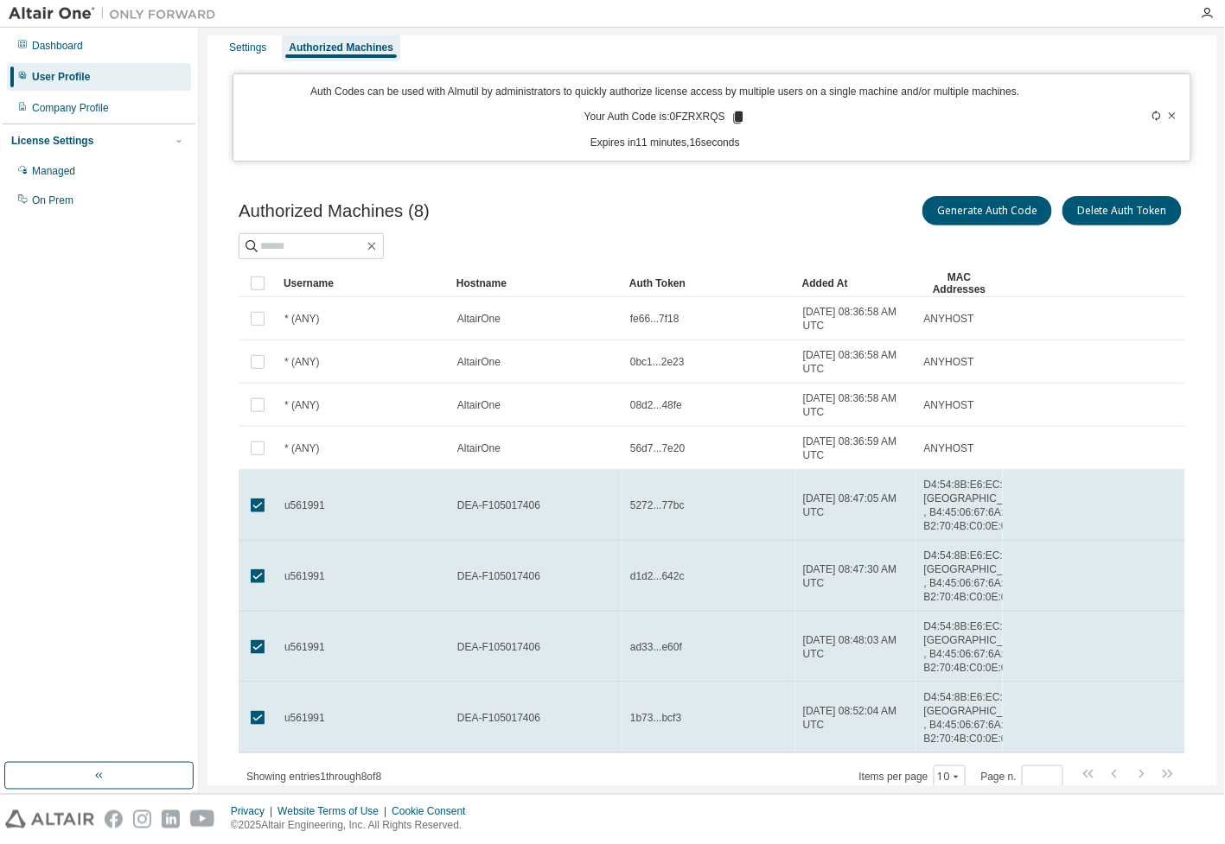
scroll to position [0, 0]
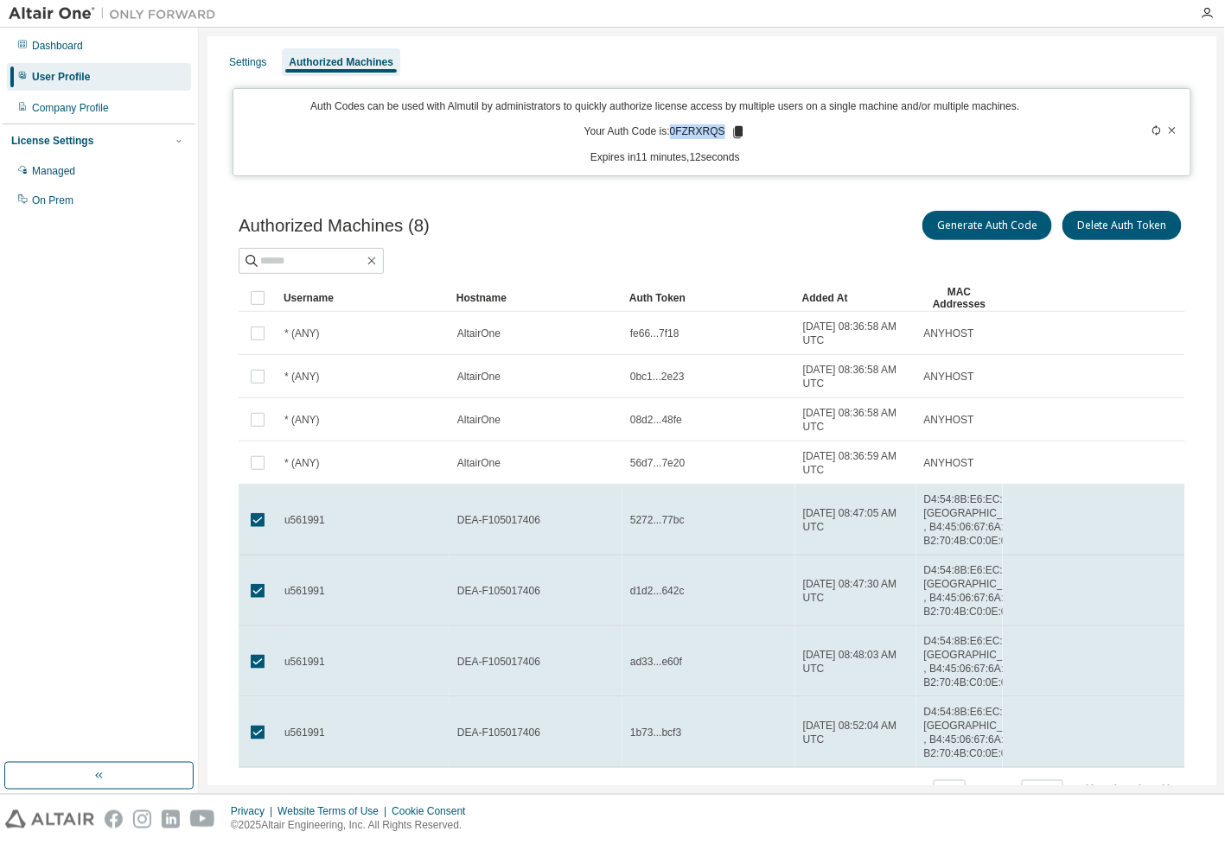
drag, startPoint x: 670, startPoint y: 125, endPoint x: 722, endPoint y: 124, distance: 51.9
click at [722, 124] on p "Your Auth Code is: 0FZRXRQS" at bounding box center [665, 132] width 162 height 16
copy p "0FZRXRQS"
click at [782, 135] on div "Auth Codes can be used with Almutil by administrators to quickly authorize lice…" at bounding box center [665, 132] width 842 height 66
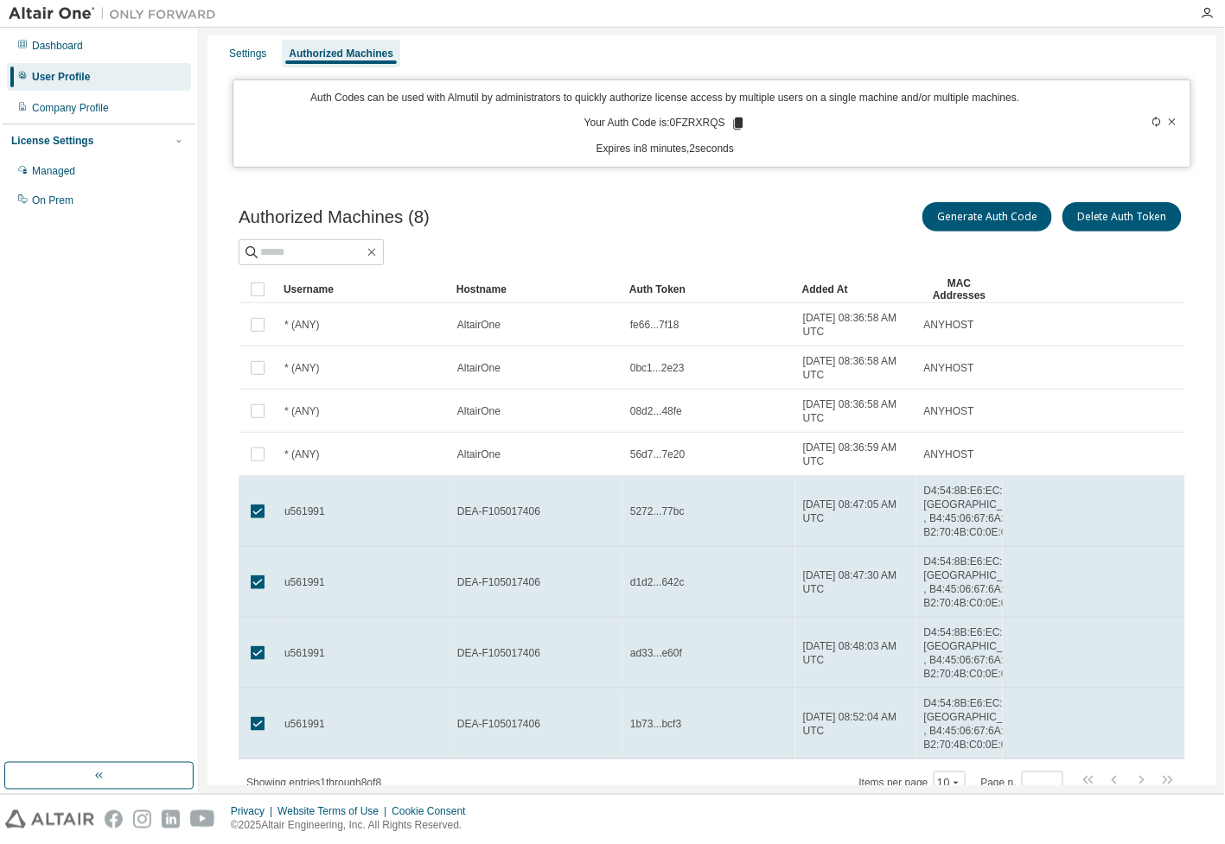
scroll to position [2, 0]
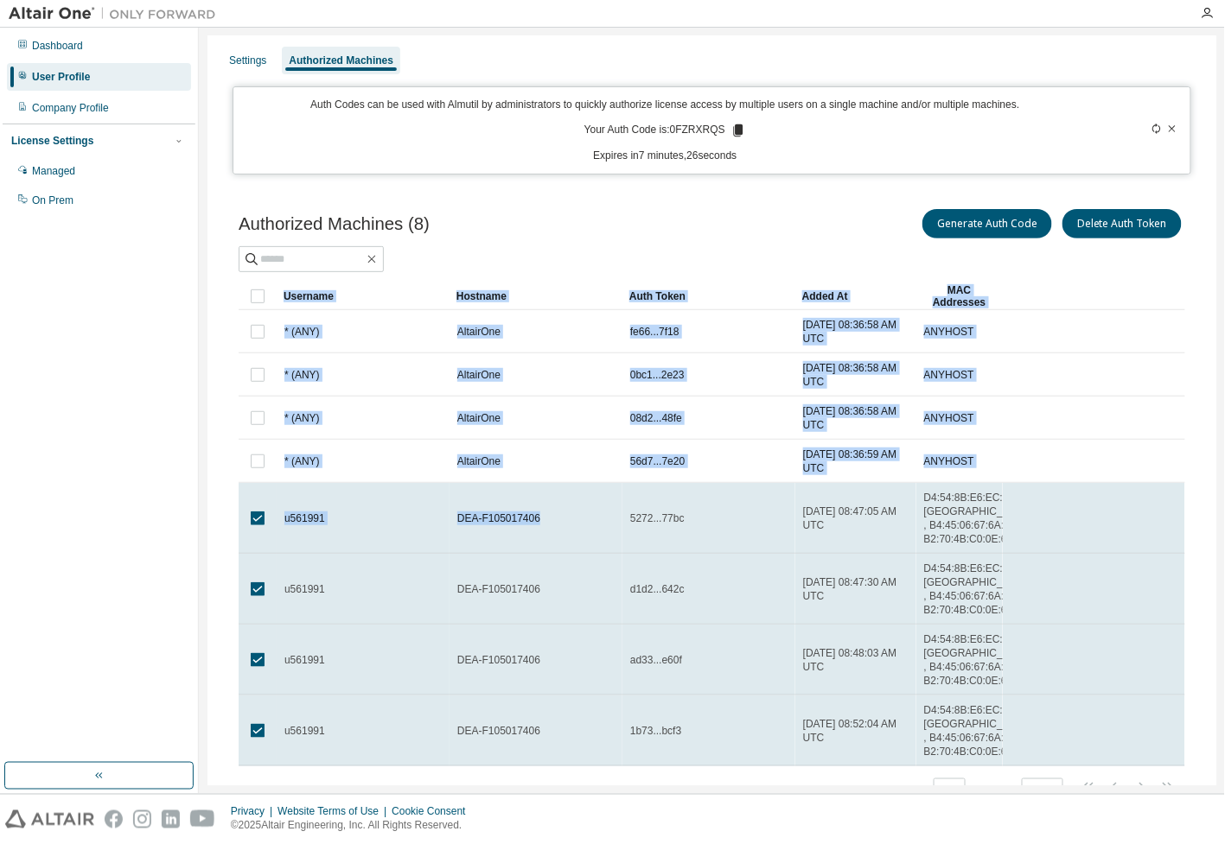
drag, startPoint x: 532, startPoint y: 530, endPoint x: 541, endPoint y: 528, distance: 9.7
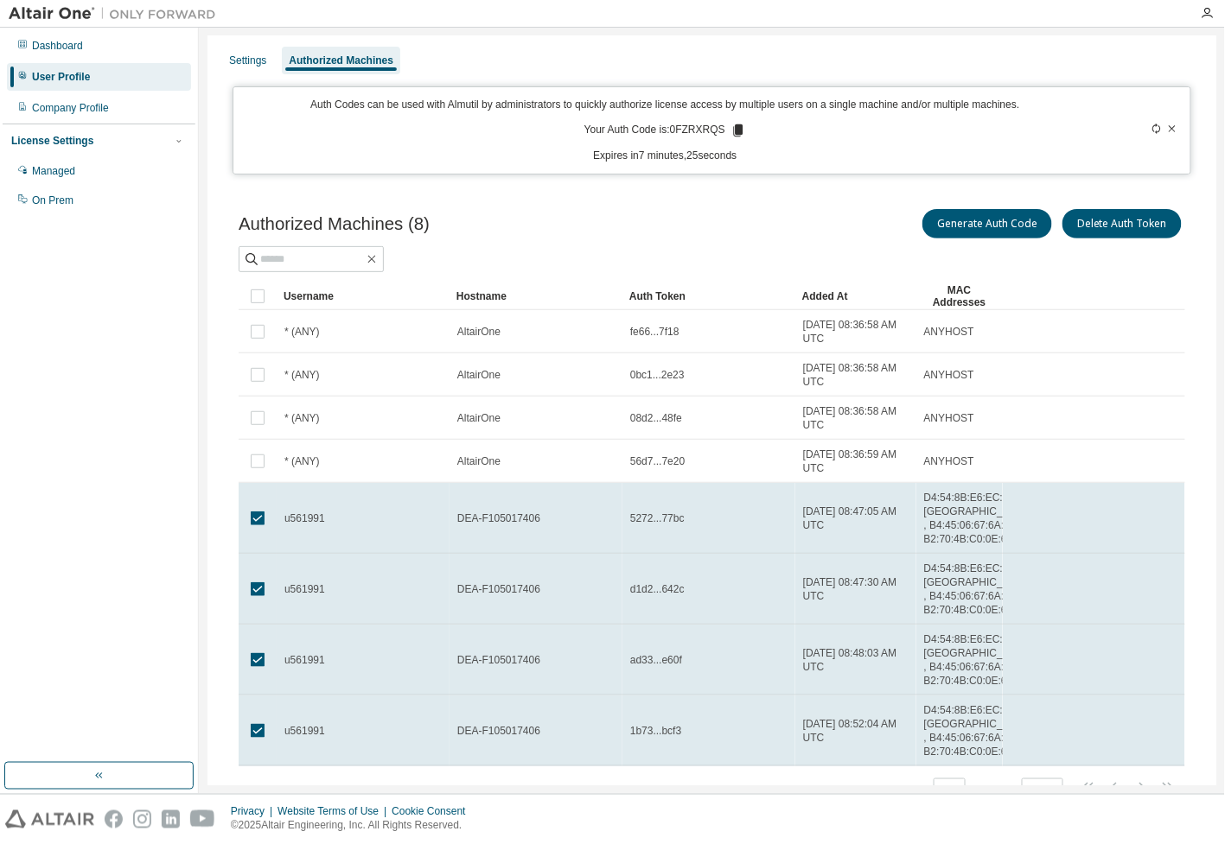
click at [541, 525] on div "DEA-F105017406" at bounding box center [535, 519] width 157 height 14
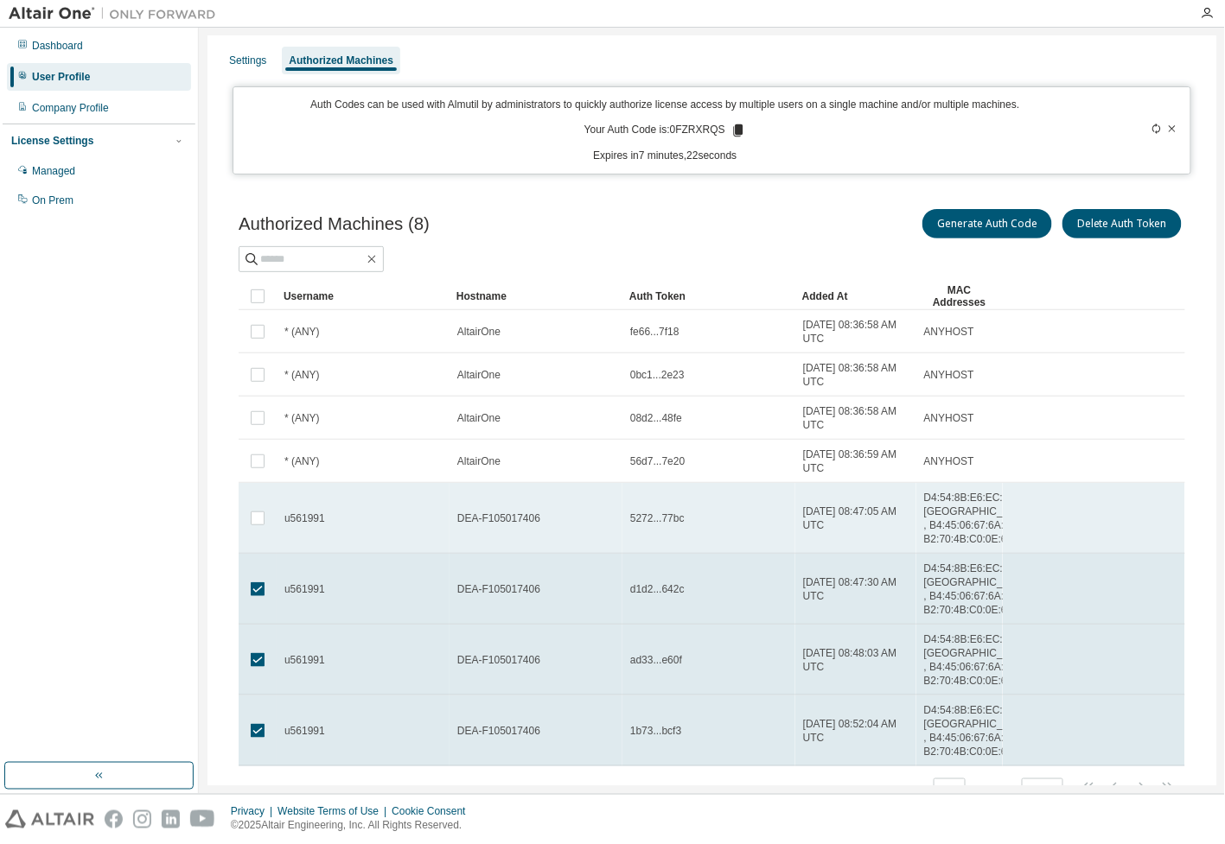
click at [533, 524] on span "DEA-F105017406" at bounding box center [498, 519] width 83 height 14
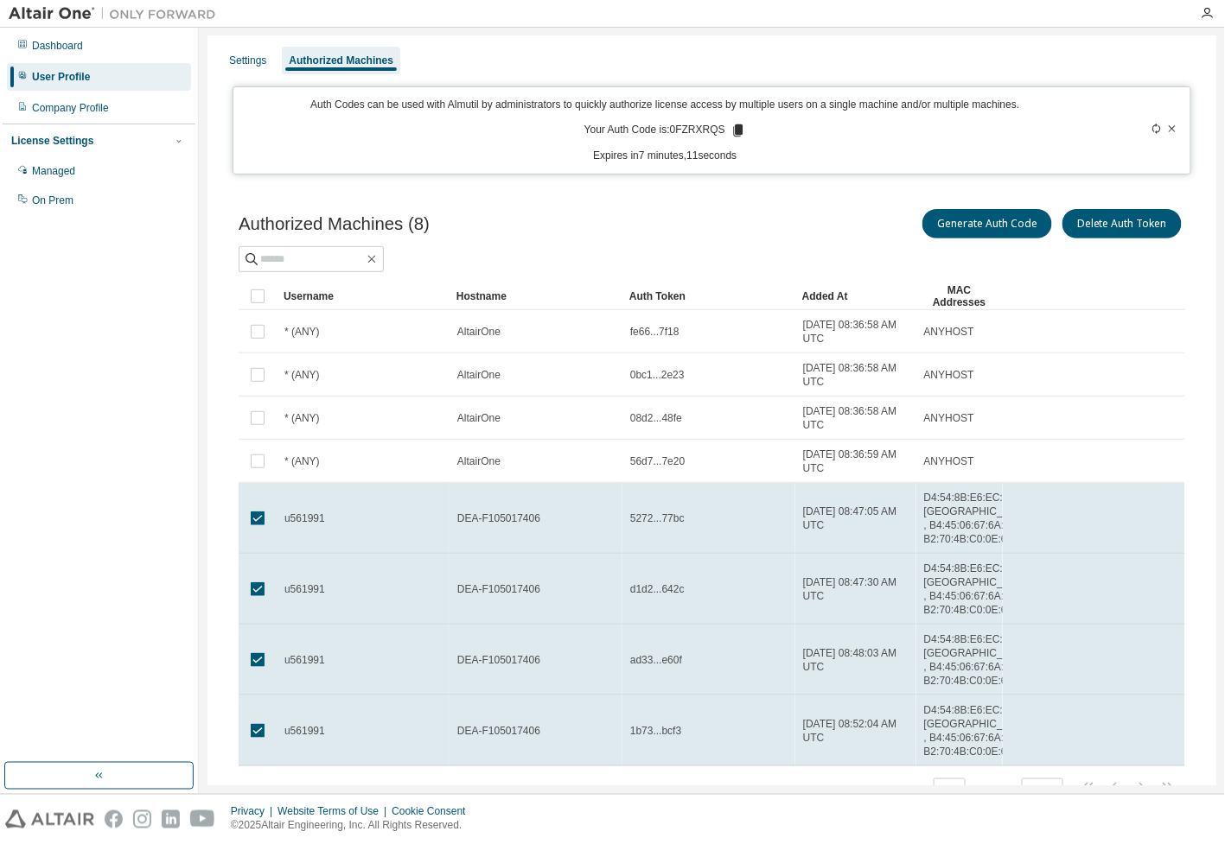
drag, startPoint x: 456, startPoint y: 525, endPoint x: 536, endPoint y: 530, distance: 79.7
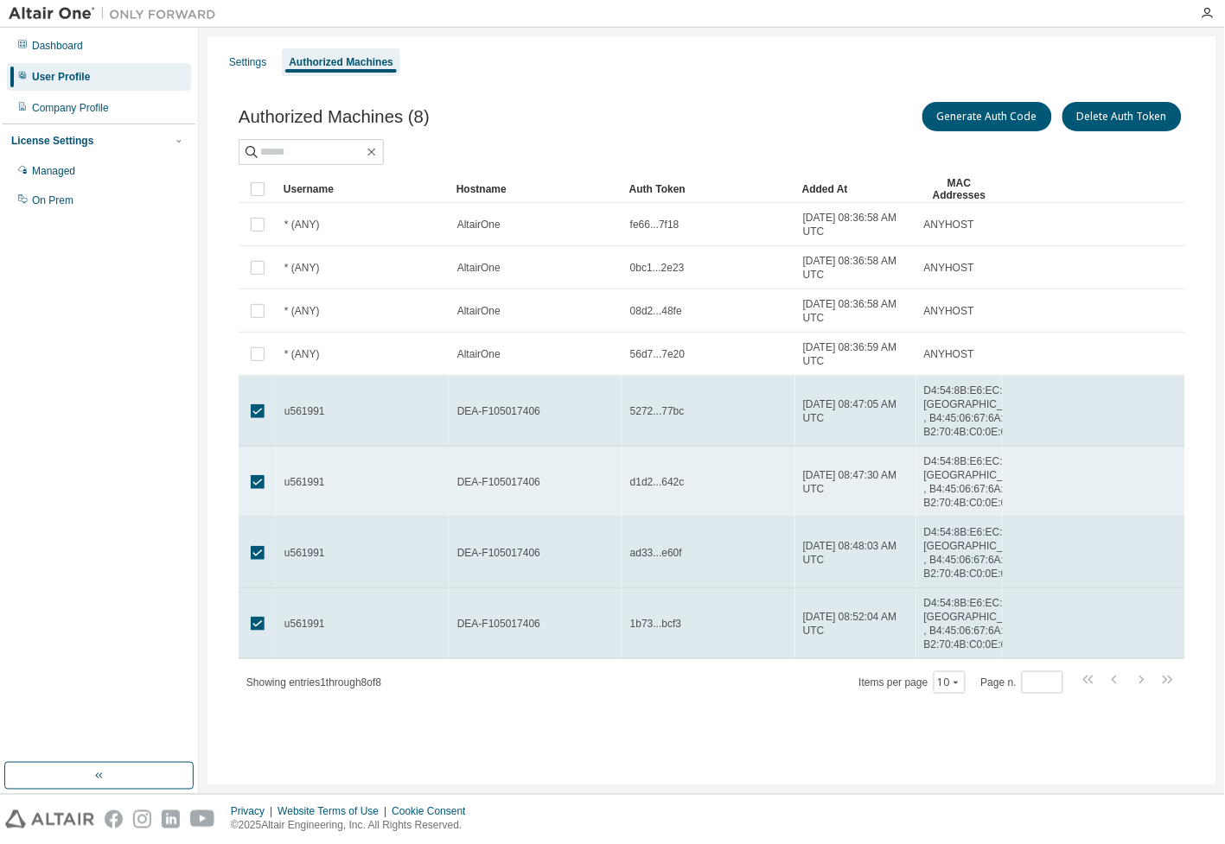
scroll to position [0, 0]
